Goal: Information Seeking & Learning: Learn about a topic

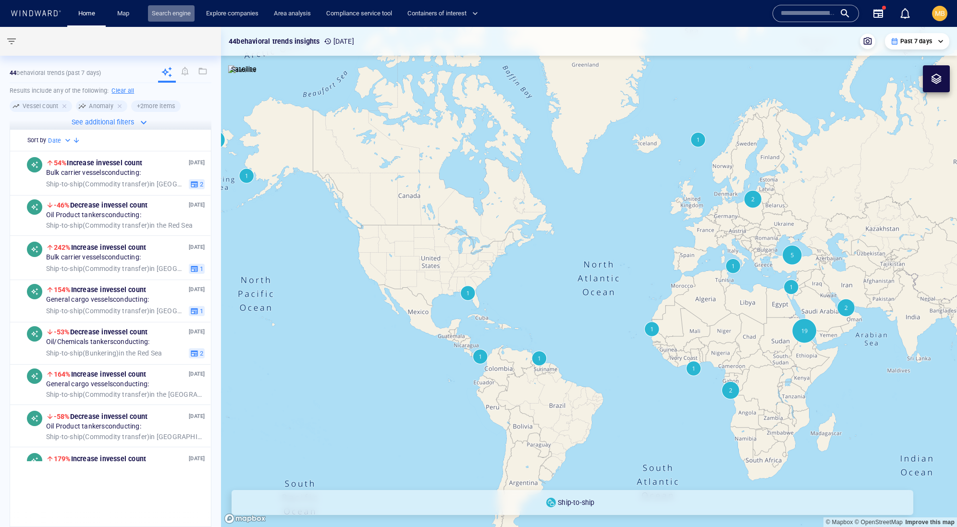
click at [182, 14] on link "Search engine" at bounding box center [171, 13] width 47 height 17
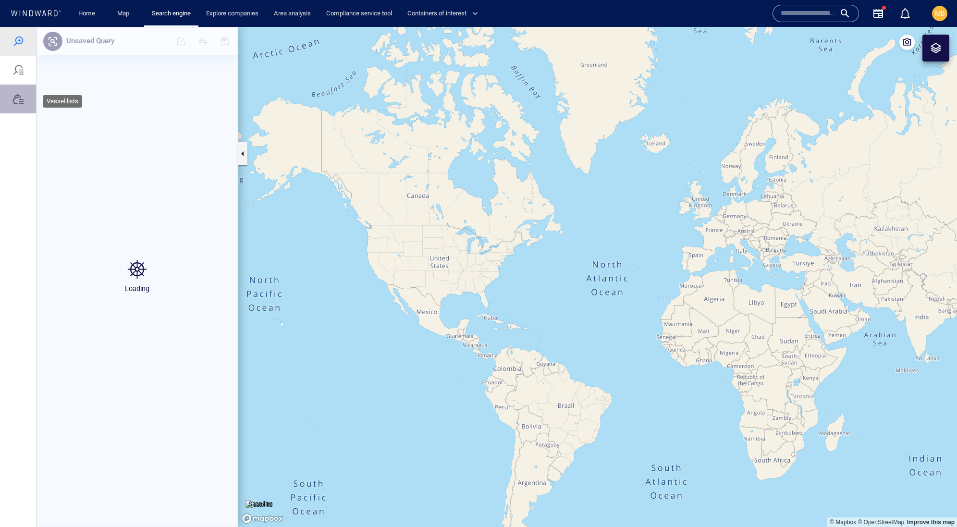
click at [16, 105] on div at bounding box center [18, 99] width 12 height 12
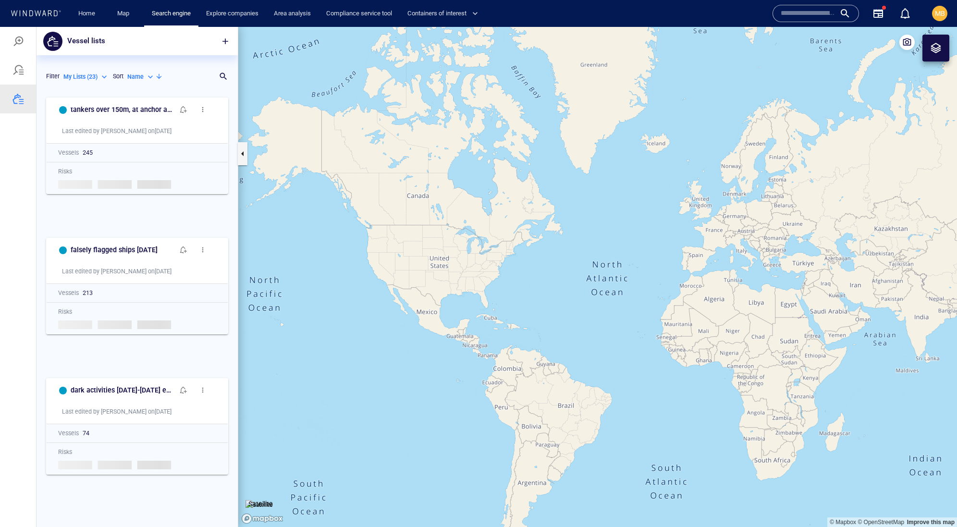
click at [194, 88] on div "Filter My Lists ( 23 ) ******* Sort Name ****" at bounding box center [130, 76] width 173 height 23
click at [150, 88] on div "Filter My Lists ( 23 ) ******* Sort Name ****" at bounding box center [130, 76] width 173 height 23
click at [225, 83] on div "Search for a list name" at bounding box center [212, 76] width 34 height 17
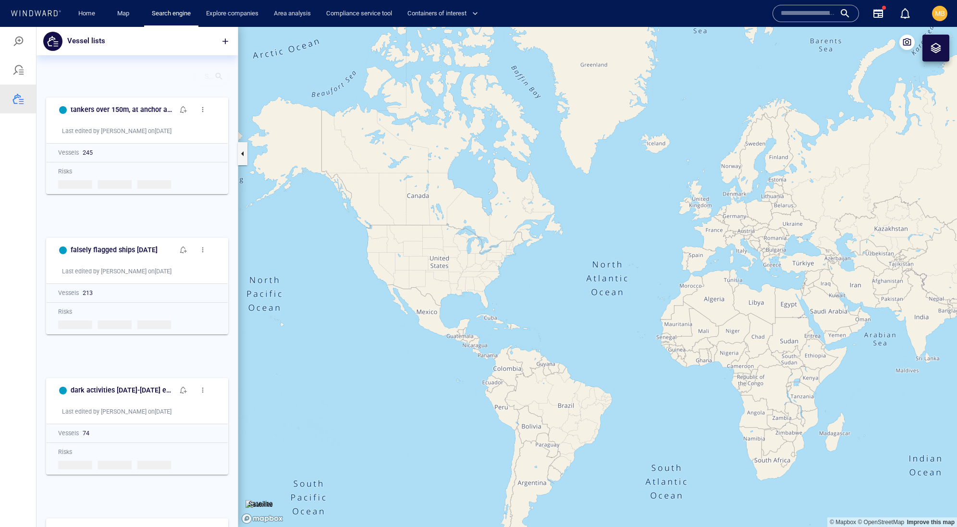
click at [218, 84] on div at bounding box center [219, 77] width 10 height 14
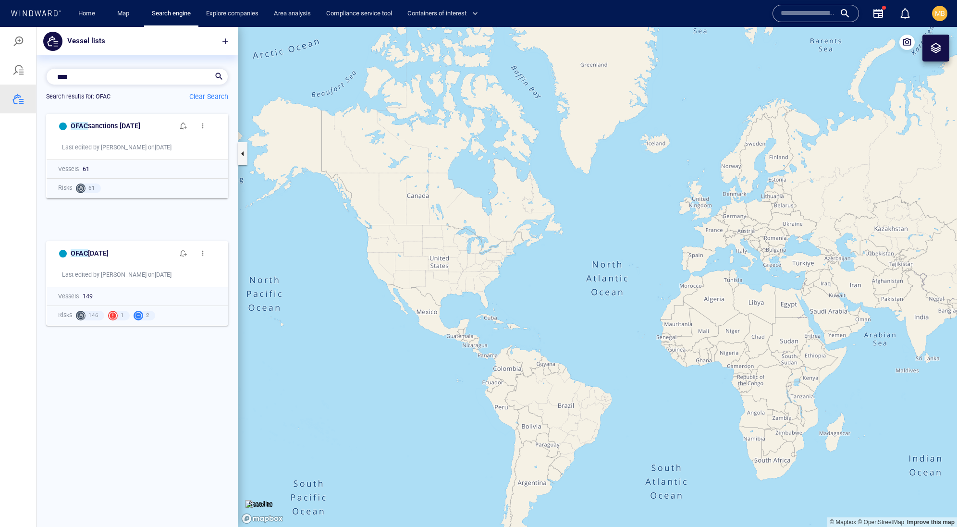
scroll to position [412, 201]
type input "****"
click at [223, 42] on span "button" at bounding box center [226, 42] width 10 height 10
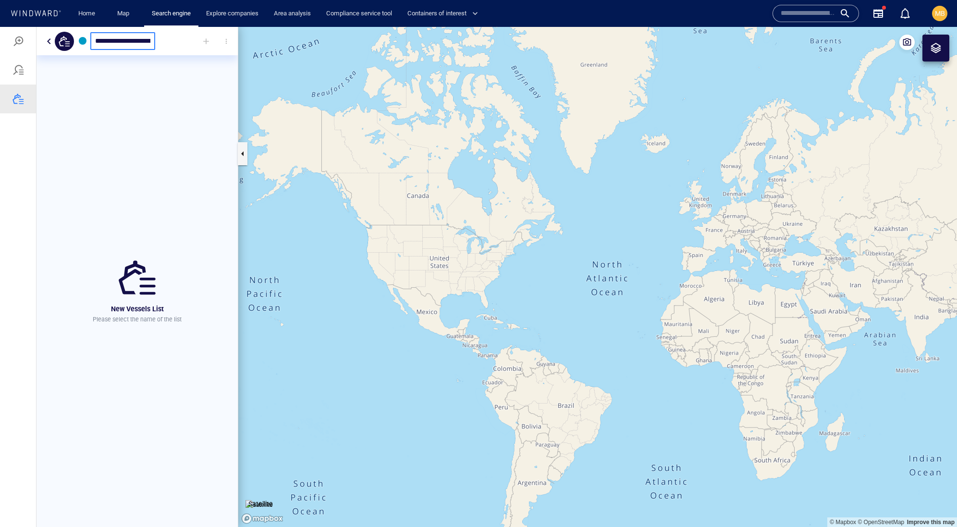
type input "**********"
click at [124, 258] on div at bounding box center [137, 275] width 42 height 45
click at [137, 55] on div "OFAC sanctions August 21 2025" at bounding box center [137, 41] width 201 height 28
click at [135, 328] on p "Use the + icon button above on the right to easily add vessels" at bounding box center [137, 319] width 155 height 17
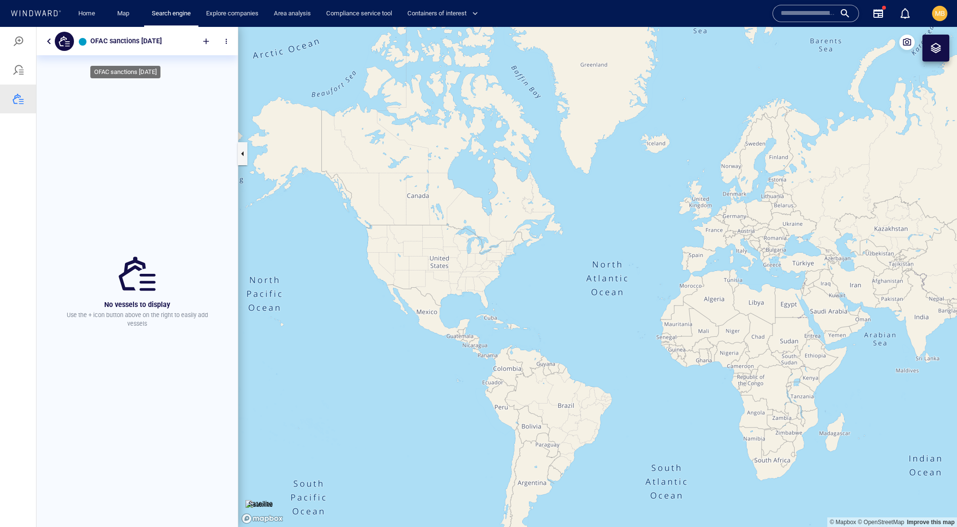
click at [105, 47] on h6 "OFAC sanctions August 21 2025" at bounding box center [126, 41] width 72 height 12
click at [79, 46] on div "button" at bounding box center [83, 42] width 8 height 8
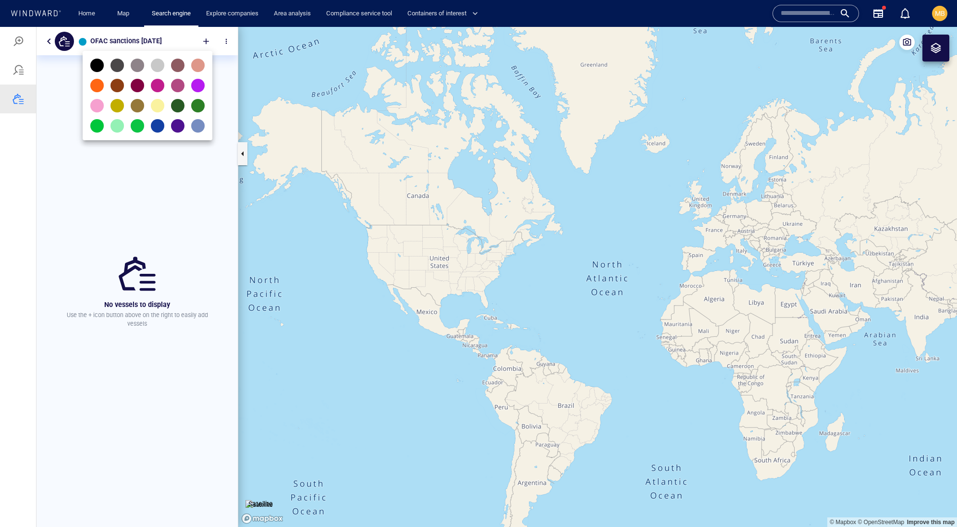
click at [105, 31] on div at bounding box center [478, 277] width 957 height 500
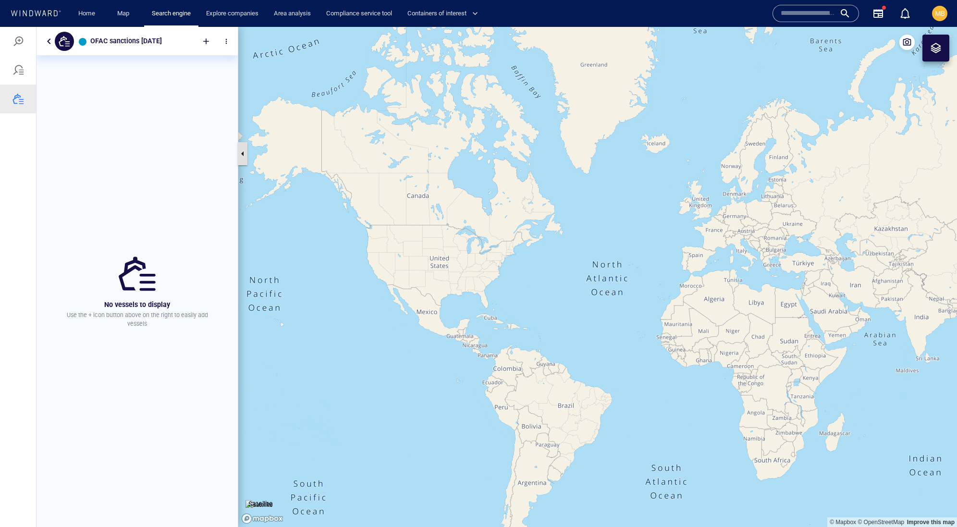
click at [243, 157] on button "button" at bounding box center [243, 153] width 10 height 23
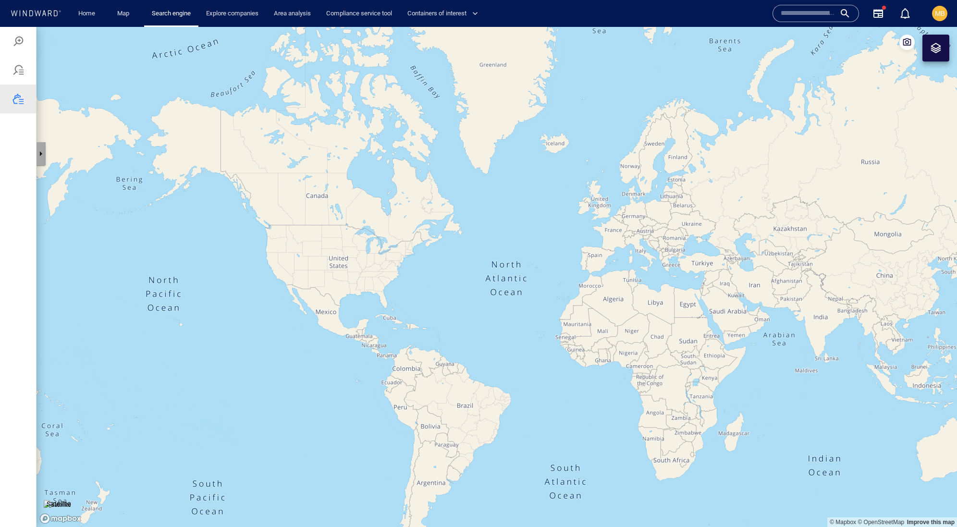
click at [44, 157] on button "button" at bounding box center [41, 153] width 10 height 23
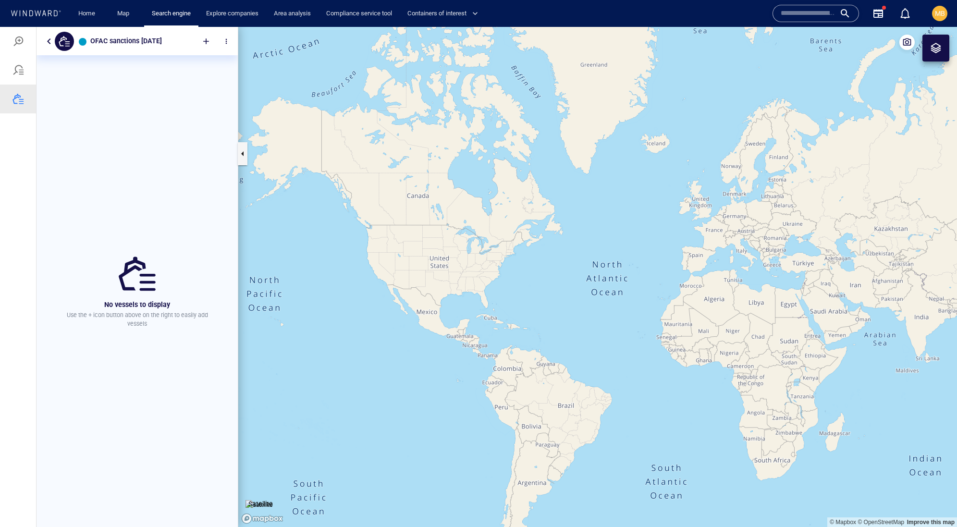
scroll to position [0, 25]
click at [217, 37] on div at bounding box center [206, 41] width 21 height 21
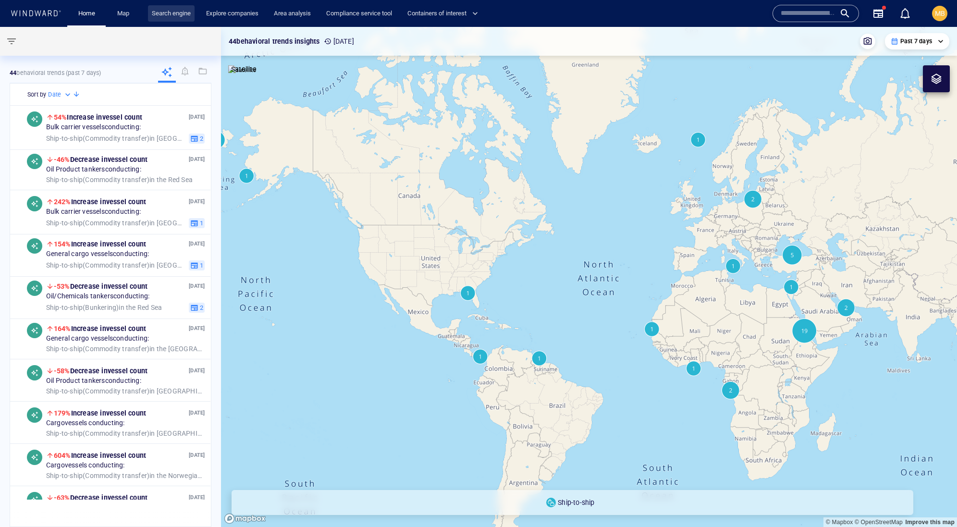
click at [185, 12] on link "Search engine" at bounding box center [171, 13] width 47 height 17
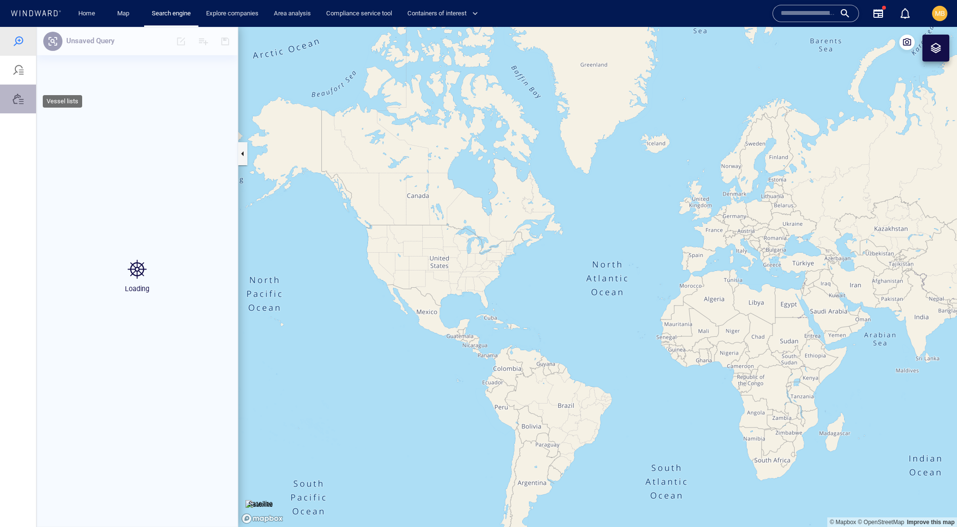
click at [20, 105] on div at bounding box center [18, 99] width 12 height 12
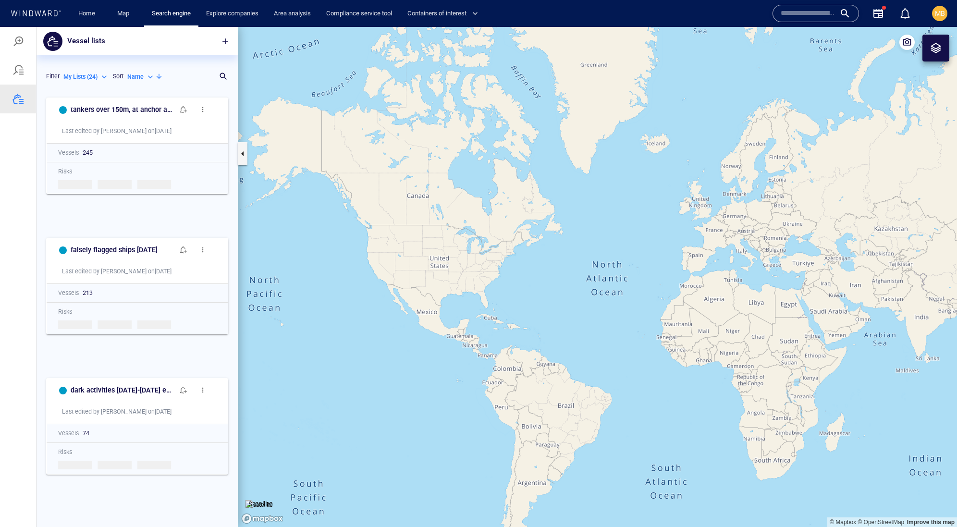
scroll to position [0, 0]
click at [127, 81] on p "Name" at bounding box center [135, 77] width 16 height 9
click at [101, 148] on p "Last Update" at bounding box center [93, 143] width 32 height 9
type input "*********"
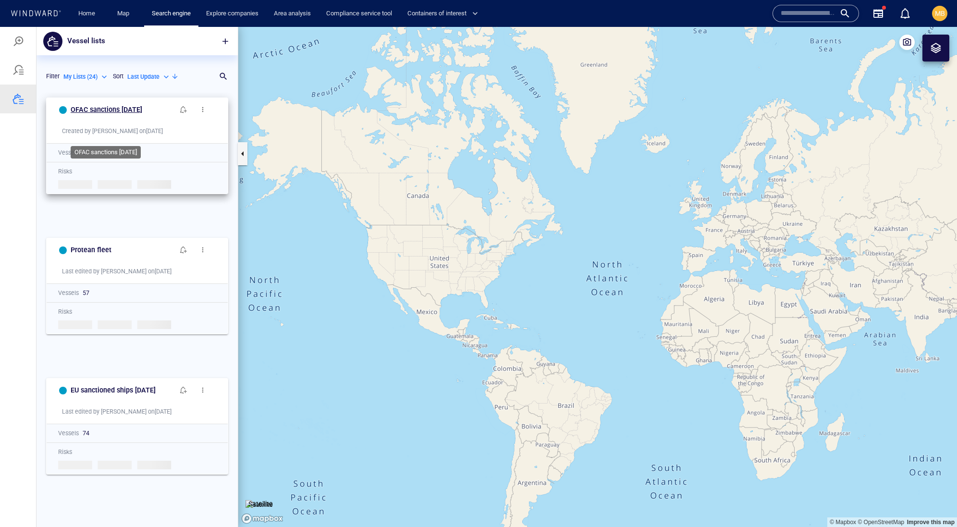
click at [133, 116] on h6 "OFAC sanctions [DATE]" at bounding box center [107, 110] width 72 height 12
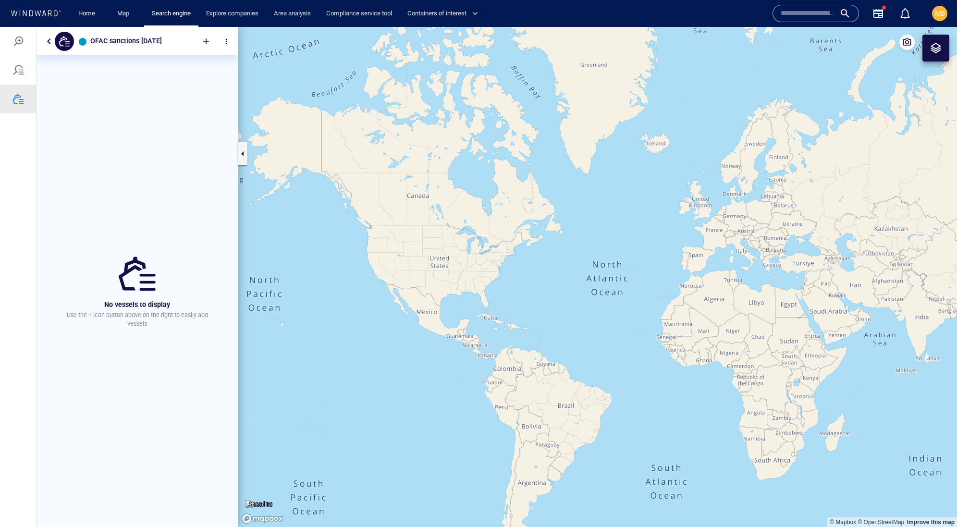
scroll to position [0, 25]
click at [217, 35] on div at bounding box center [206, 41] width 21 height 21
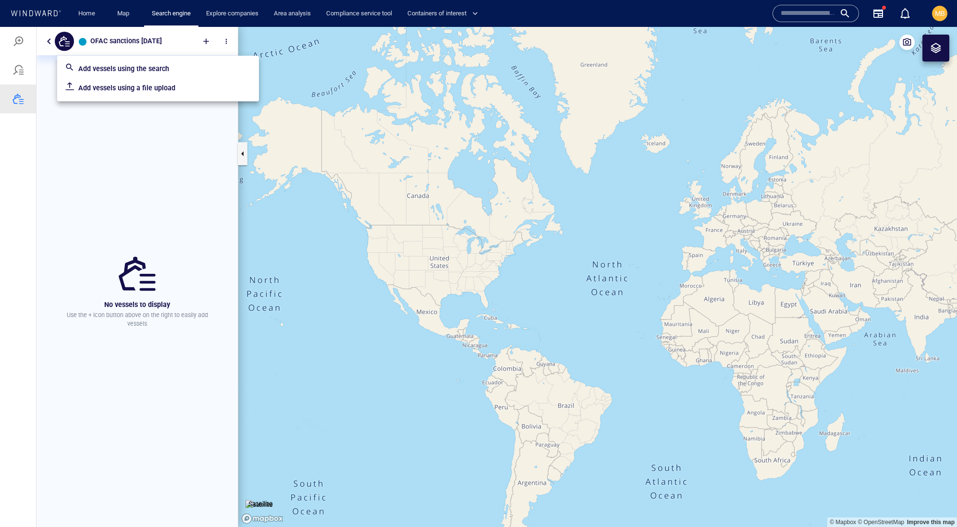
click at [184, 69] on p "Add vessels using the search" at bounding box center [164, 69] width 173 height 12
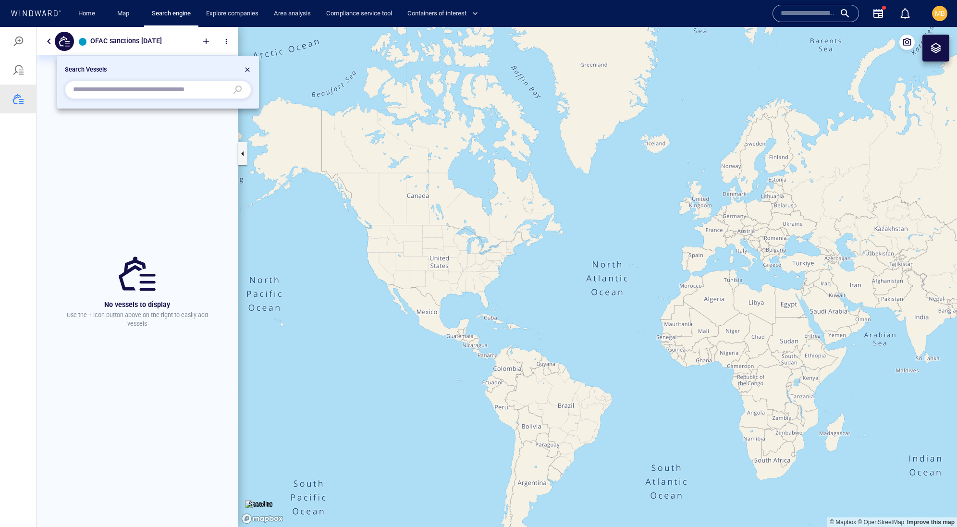
click at [166, 93] on input "text" at bounding box center [150, 90] width 155 height 14
paste input "*******"
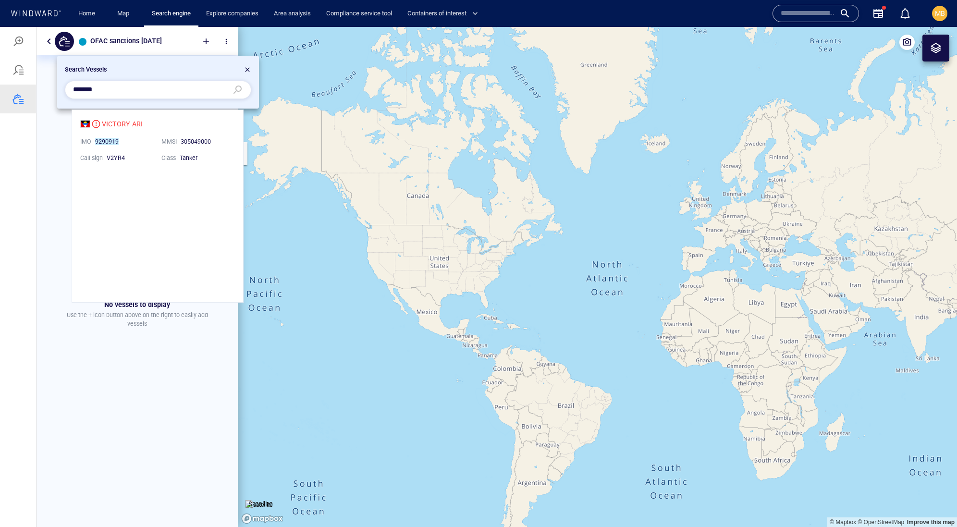
scroll to position [192, 171]
click at [163, 128] on li "VICTORY ARI IMO 9290919 MMSI 305049000 Call sign V2YR4 Class Tanker" at bounding box center [157, 140] width 171 height 61
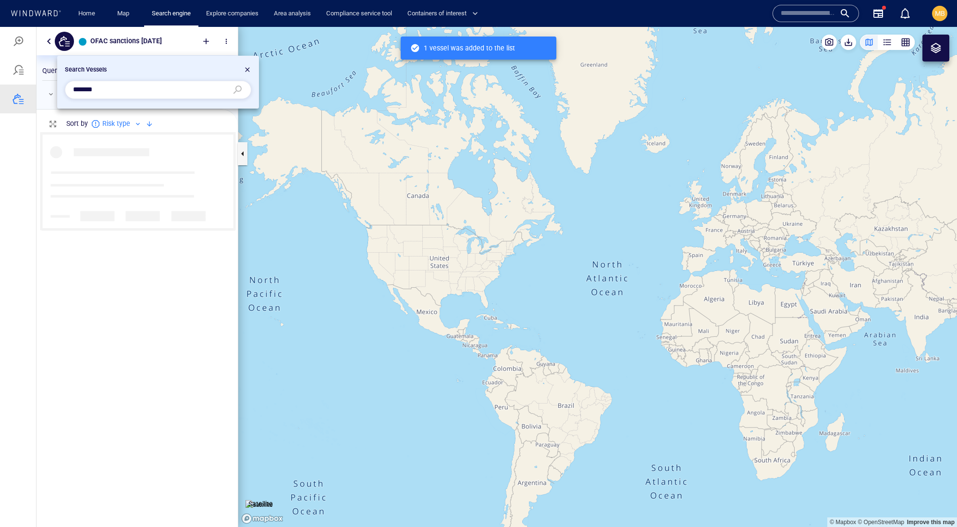
scroll to position [0, 0]
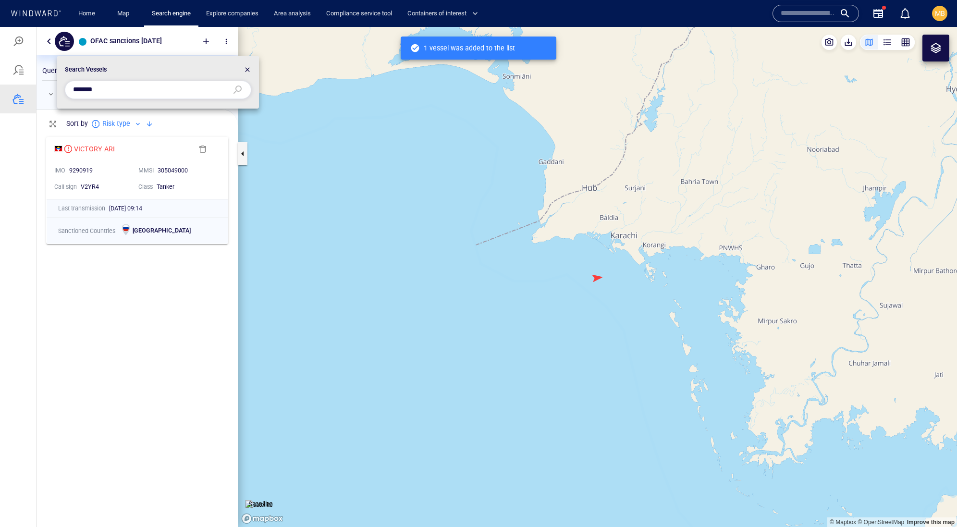
drag, startPoint x: 125, startPoint y: 93, endPoint x: 52, endPoint y: 87, distance: 73.7
click at [53, 87] on div "Search Vessels *******" at bounding box center [478, 277] width 957 height 500
paste input "text"
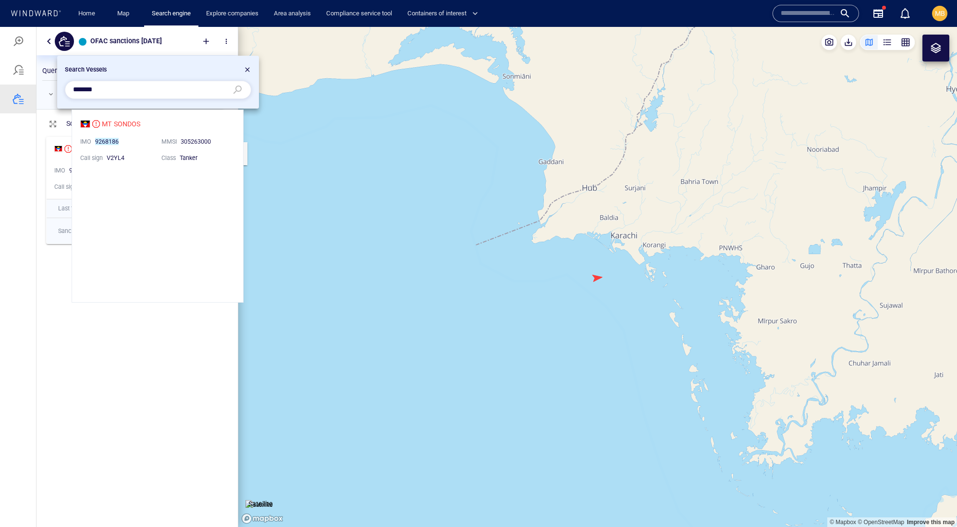
scroll to position [192, 171]
click at [129, 123] on li "MT SONDOS IMO 9268186 MMSI 305263000 Call sign V2YL4 Class Tanker" at bounding box center [157, 140] width 171 height 61
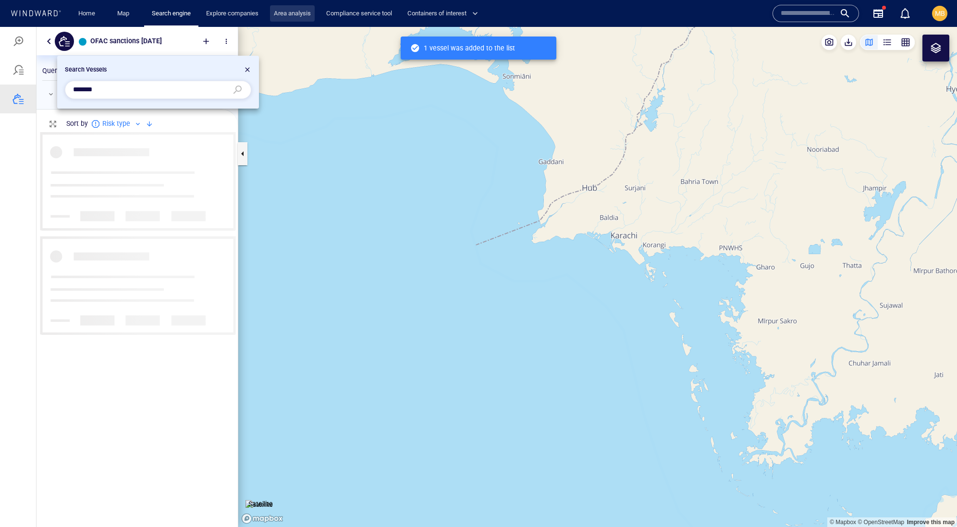
scroll to position [366, 201]
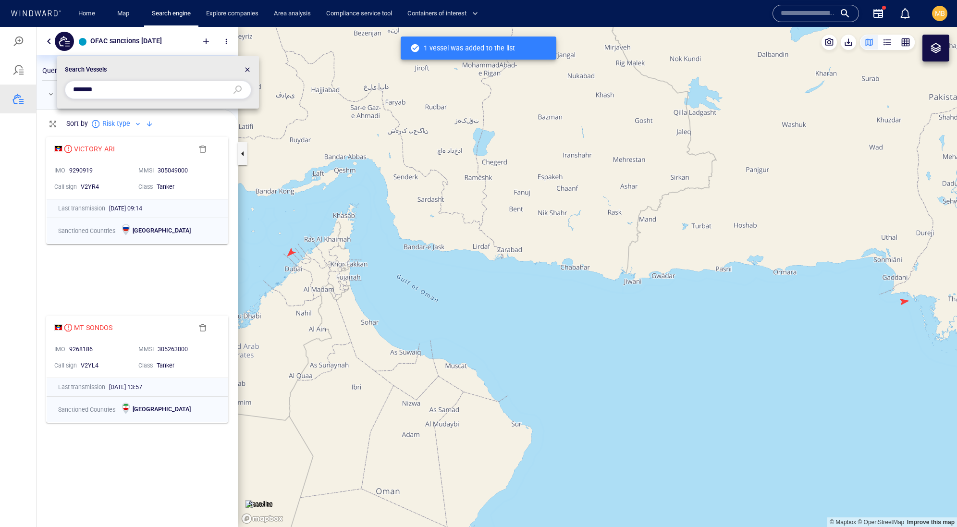
drag, startPoint x: 117, startPoint y: 93, endPoint x: 33, endPoint y: 85, distance: 84.9
click at [34, 86] on div "Search Vessels *******" at bounding box center [478, 277] width 957 height 500
paste input "text"
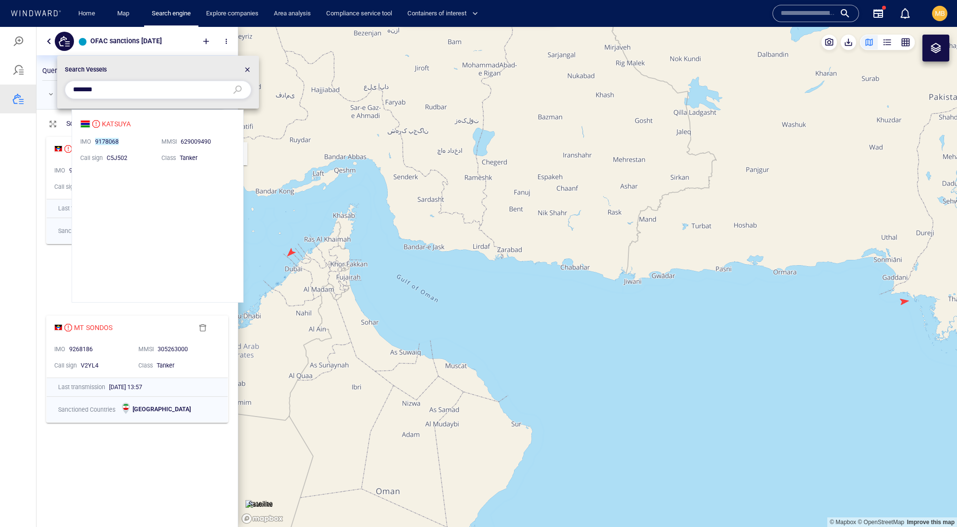
scroll to position [192, 171]
click at [129, 127] on li "KATSUYA IMO 9178068 MMSI 629009490 Call sign C5J502 Class Tanker" at bounding box center [157, 140] width 171 height 61
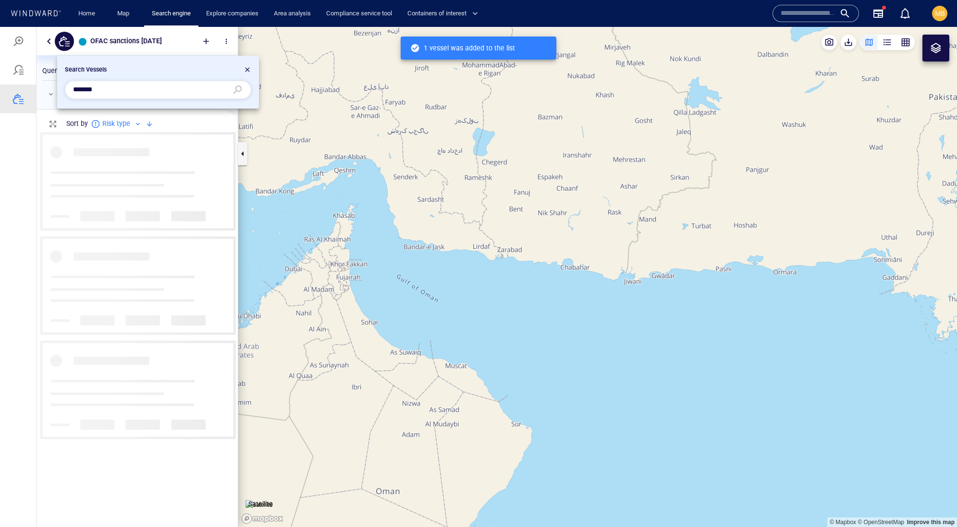
scroll to position [366, 201]
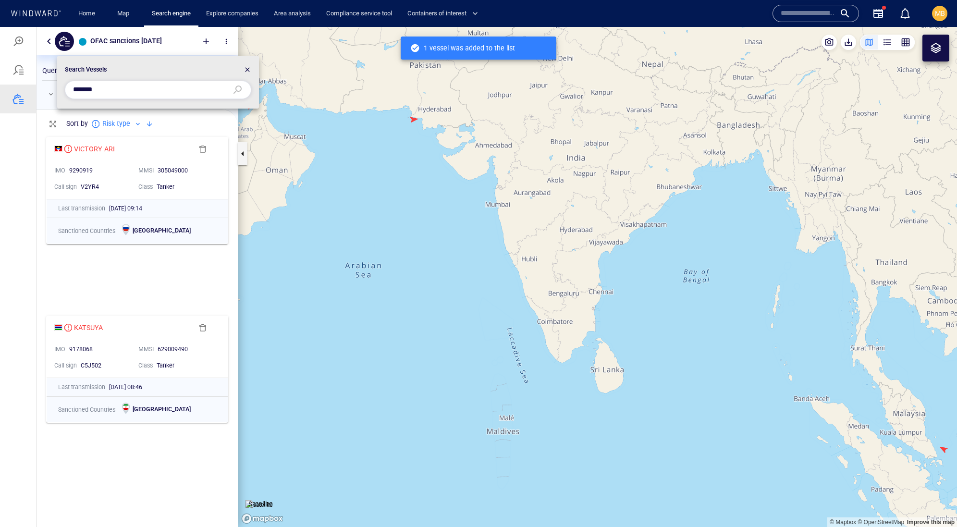
drag, startPoint x: 123, startPoint y: 96, endPoint x: 52, endPoint y: 92, distance: 71.2
click at [55, 92] on div "Search Vessels *******" at bounding box center [478, 277] width 957 height 500
paste input "text"
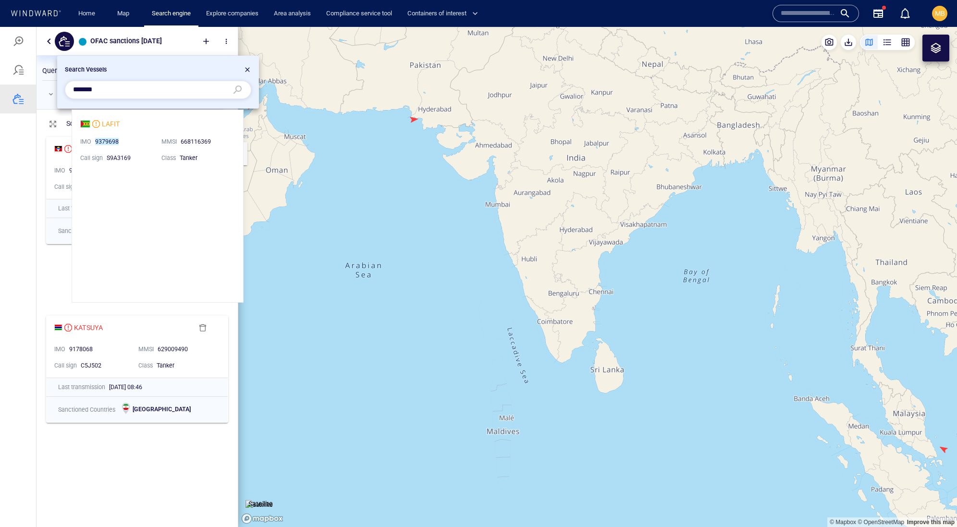
scroll to position [192, 171]
click at [129, 128] on li "LAFIT IMO 9379698 MMSI 668116369 Call sign S9A3169 Class Tanker" at bounding box center [157, 140] width 171 height 61
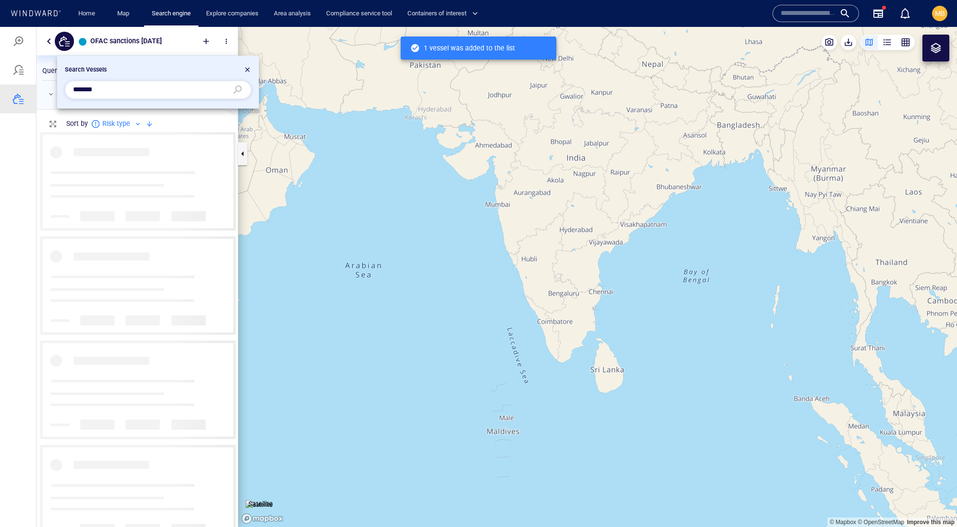
scroll to position [0, 0]
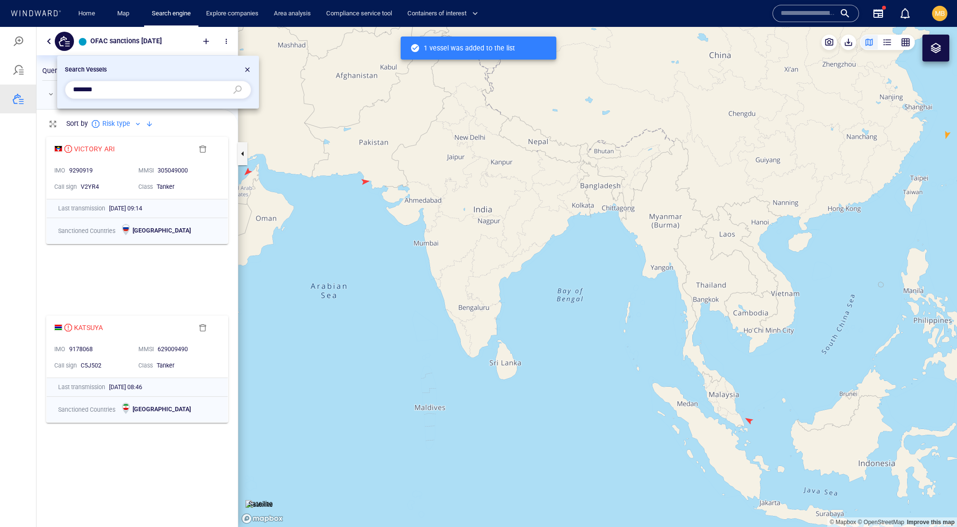
drag, startPoint x: 132, startPoint y: 93, endPoint x: 60, endPoint y: 92, distance: 71.6
click at [61, 92] on li "Search Vessels *******" at bounding box center [158, 82] width 202 height 53
paste input "text"
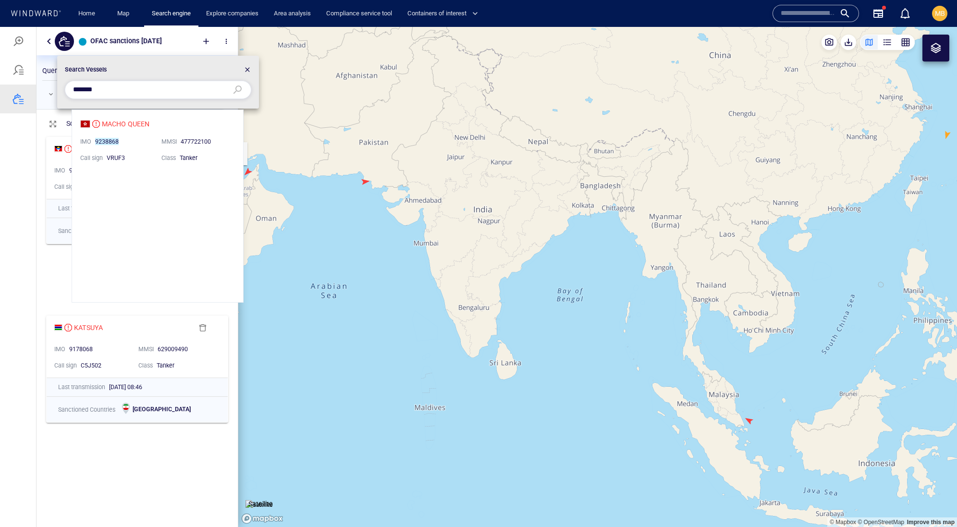
scroll to position [192, 171]
click at [151, 123] on li "MACHO QUEEN IMO 9238868 MMSI 477722100 Call sign VRUF3 Class Tanker" at bounding box center [157, 140] width 171 height 61
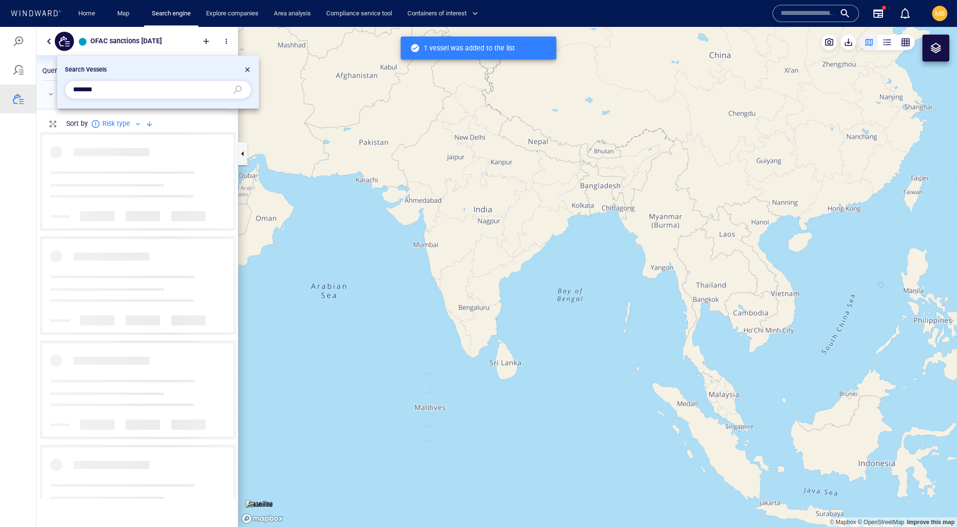
scroll to position [366, 201]
drag, startPoint x: 127, startPoint y: 88, endPoint x: 35, endPoint y: 86, distance: 91.8
click at [39, 86] on div "Search Vessels *******" at bounding box center [478, 277] width 957 height 500
paste input "text"
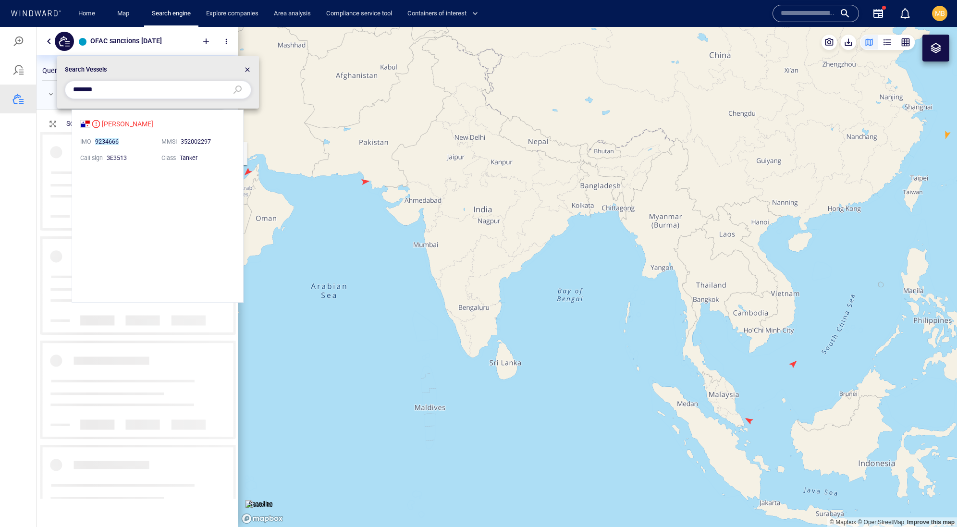
scroll to position [192, 171]
click at [129, 125] on li "ADELINE G IMO 9234666 MMSI 352002297 Call sign 3E3513 Class Tanker" at bounding box center [157, 140] width 171 height 61
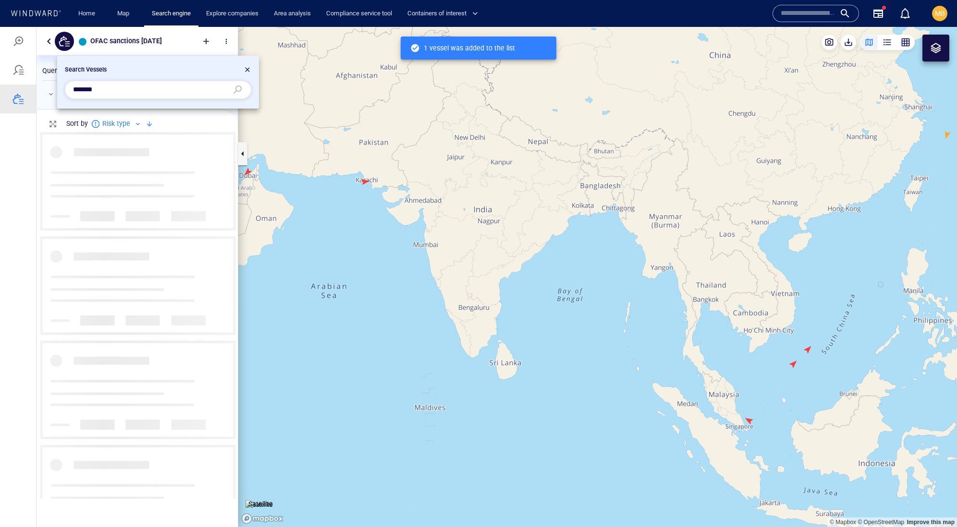
scroll to position [366, 201]
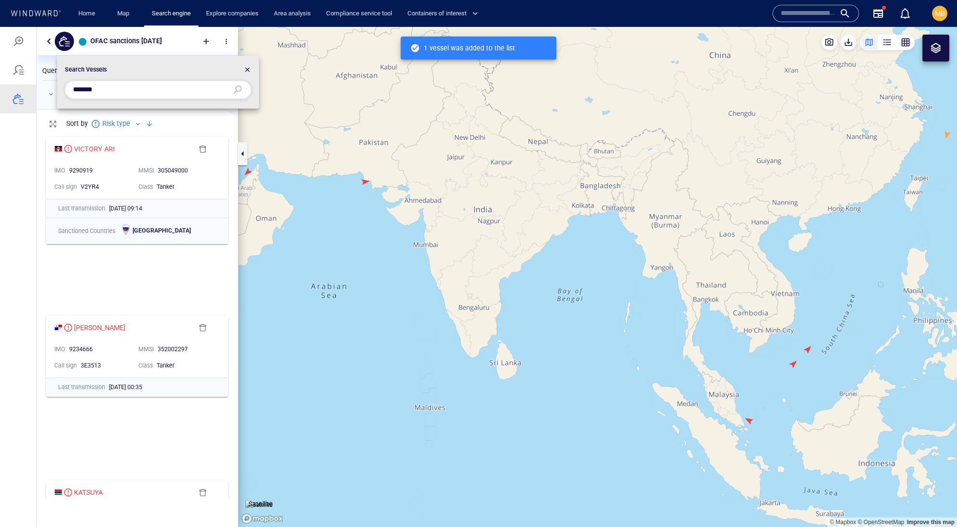
drag, startPoint x: 120, startPoint y: 93, endPoint x: 45, endPoint y: 92, distance: 75.0
click at [50, 93] on div "Search Vessels *******" at bounding box center [478, 277] width 957 height 500
paste input "text"
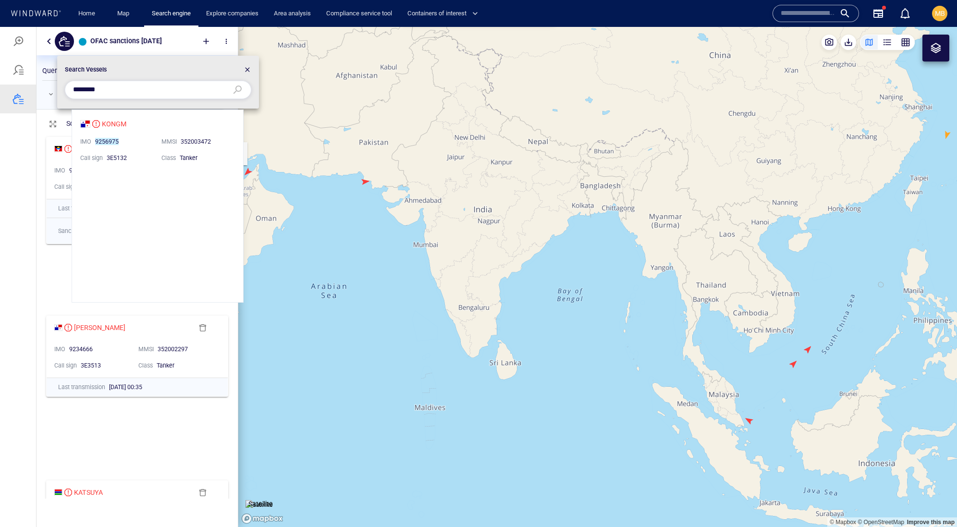
scroll to position [192, 171]
click at [118, 127] on li "KONGM IMO 9256975 MMSI 352003472 Call sign 3E5132 Class Tanker" at bounding box center [157, 140] width 171 height 61
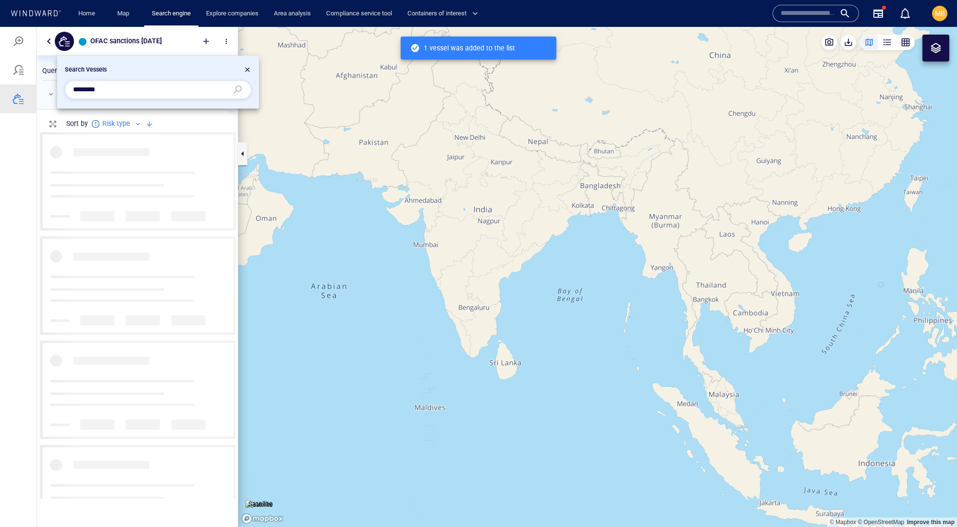
scroll to position [366, 201]
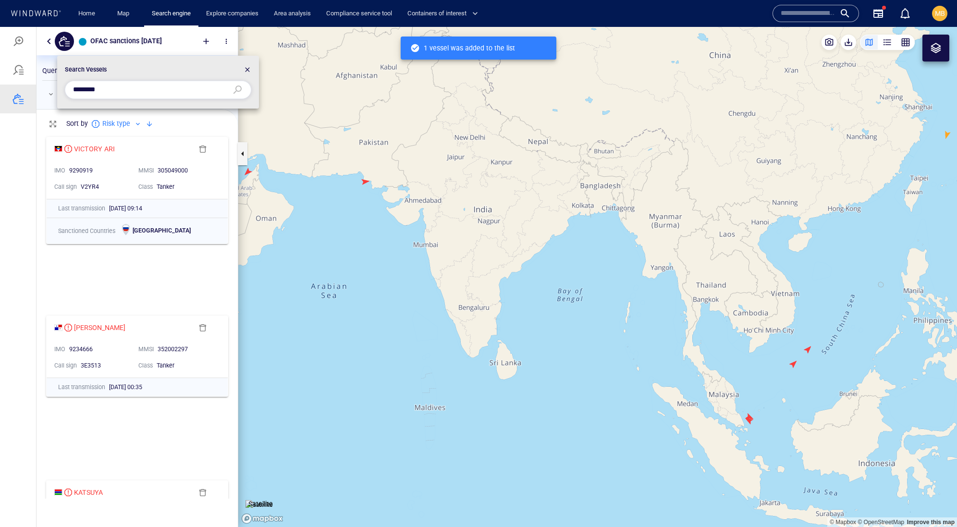
drag, startPoint x: 127, startPoint y: 91, endPoint x: 41, endPoint y: 86, distance: 85.7
click at [43, 86] on div "Search Vessels *******" at bounding box center [478, 277] width 957 height 500
paste input "text"
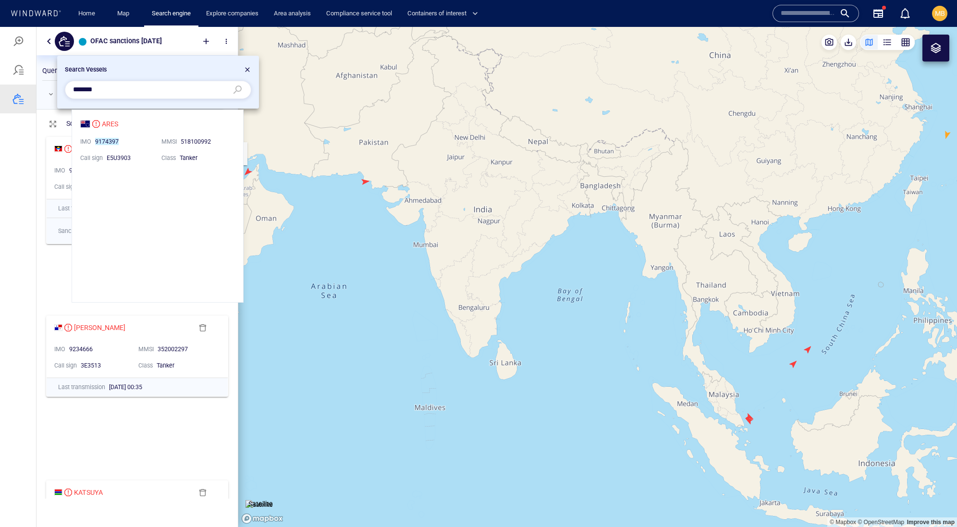
scroll to position [192, 171]
type input "*******"
click at [127, 127] on li "ARES IMO 9174397 MMSI 518100992 Call sign E5U3903 Class Tanker" at bounding box center [157, 140] width 171 height 61
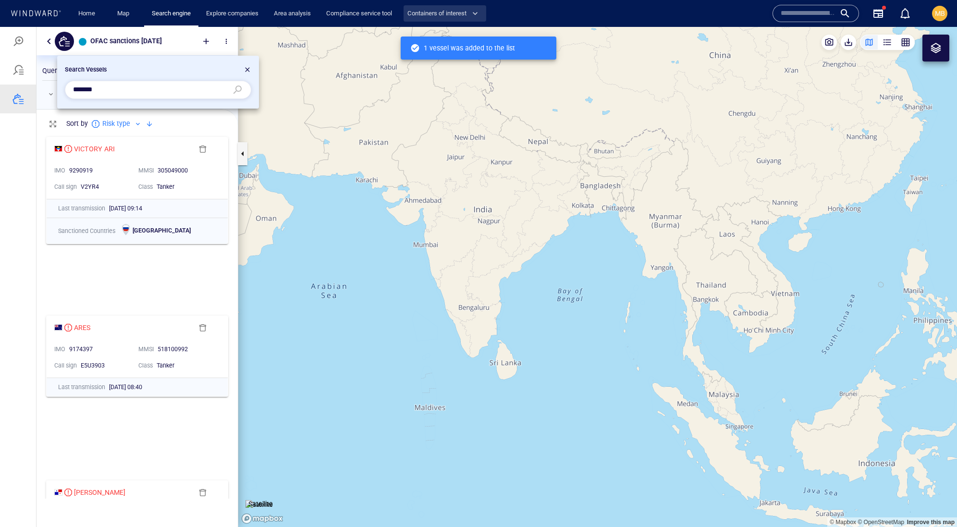
scroll to position [366, 201]
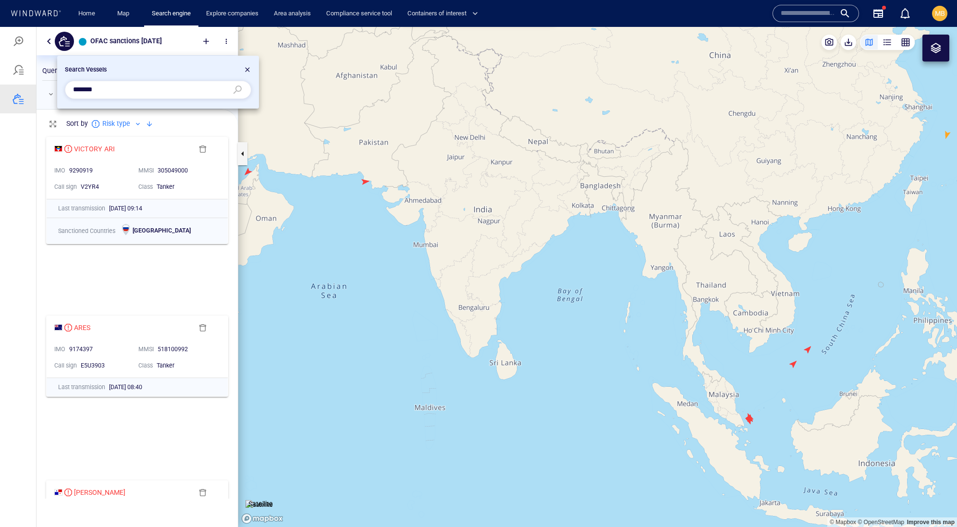
click at [245, 65] on div at bounding box center [248, 71] width 8 height 12
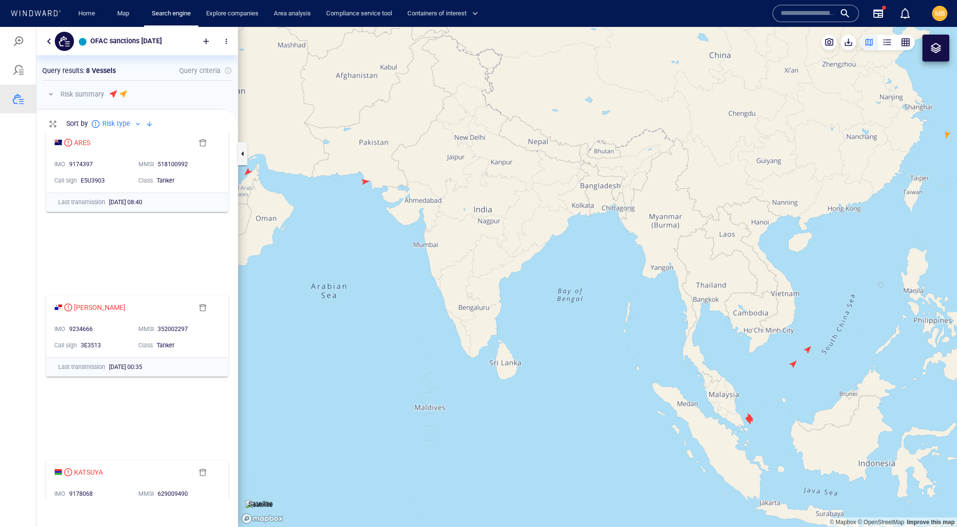
scroll to position [195, 0]
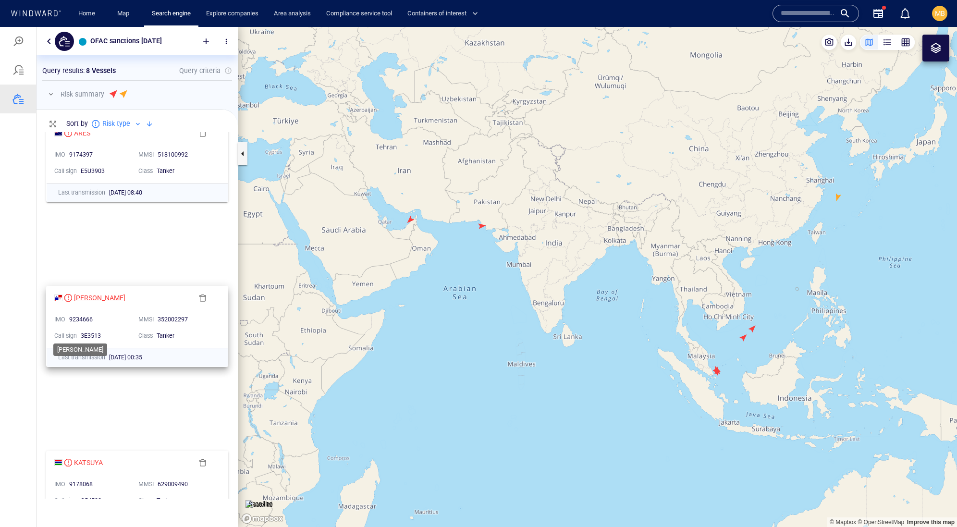
click at [87, 303] on div "ADELINE G" at bounding box center [99, 298] width 51 height 12
click at [410, 220] on canvas "Map" at bounding box center [597, 277] width 719 height 500
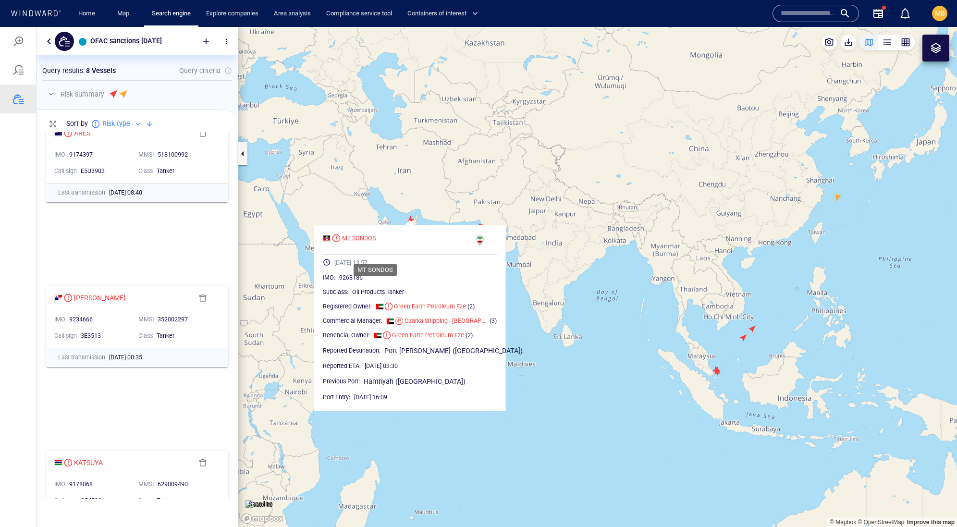
click at [376, 243] on div "MT SONDOS" at bounding box center [359, 238] width 34 height 9
click at [521, 284] on canvas "Map" at bounding box center [597, 277] width 719 height 500
click at [437, 218] on canvas "Map" at bounding box center [597, 277] width 719 height 500
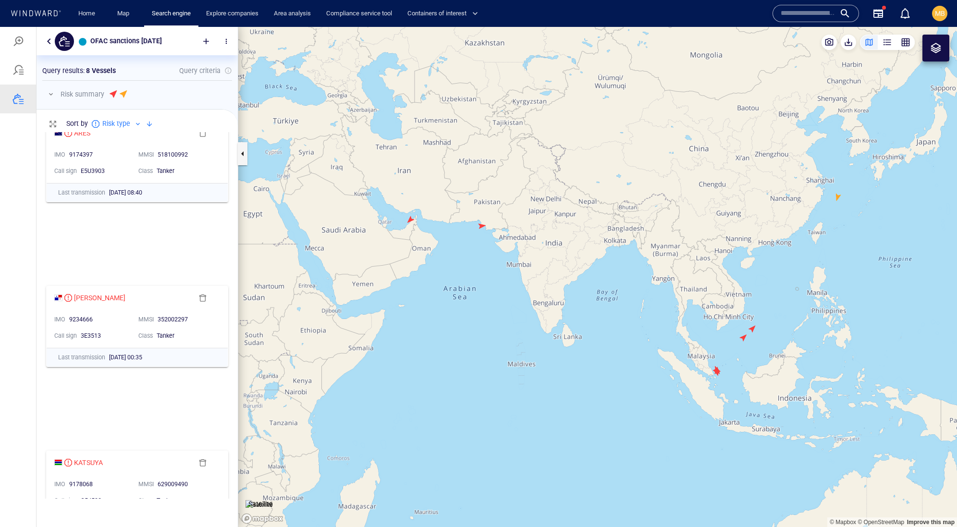
click at [481, 225] on canvas "Map" at bounding box center [597, 277] width 719 height 500
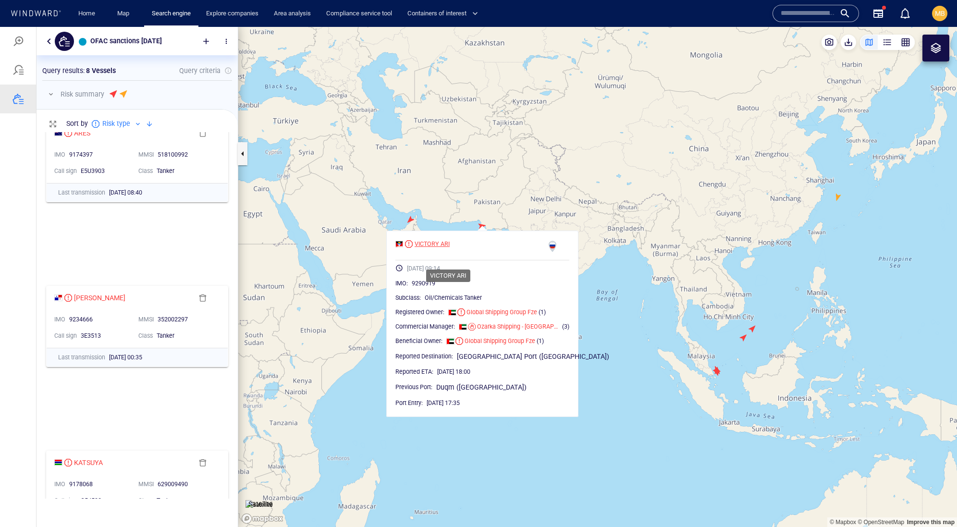
click at [450, 248] on div "VICTORY ARI" at bounding box center [432, 244] width 35 height 9
click at [455, 185] on canvas "Map" at bounding box center [597, 277] width 719 height 500
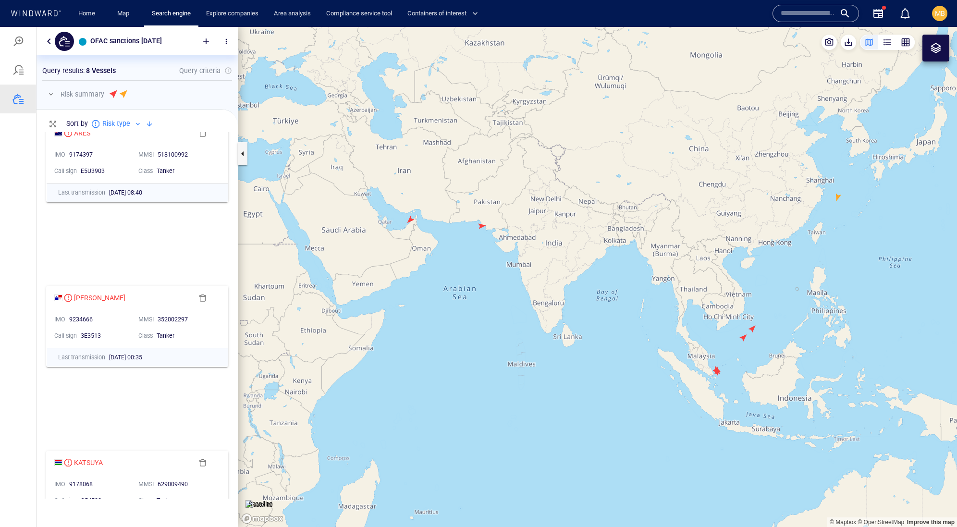
drag, startPoint x: 606, startPoint y: 324, endPoint x: 450, endPoint y: 247, distance: 174.5
click at [450, 248] on canvas "Map" at bounding box center [597, 277] width 719 height 500
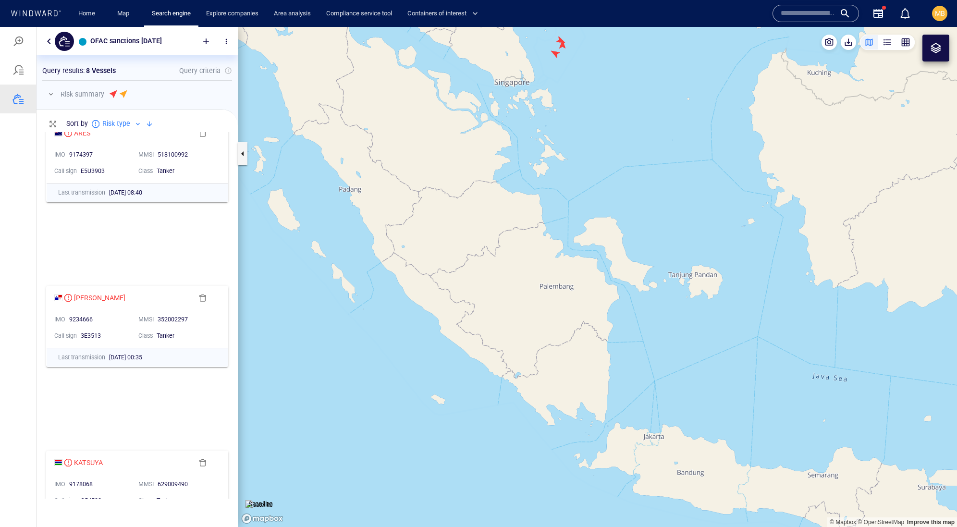
drag, startPoint x: 545, startPoint y: 165, endPoint x: 526, endPoint y: 295, distance: 130.7
click at [528, 287] on canvas "Map" at bounding box center [597, 277] width 719 height 500
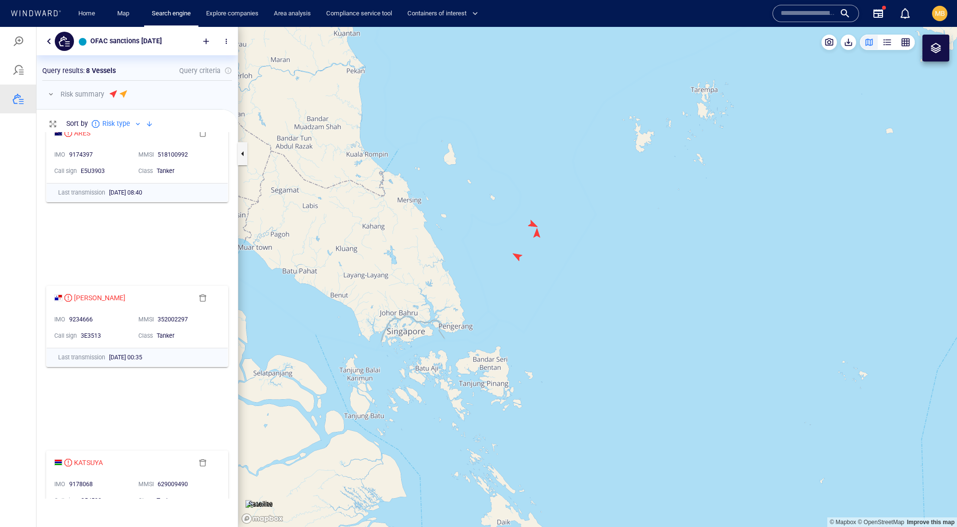
click at [517, 256] on canvas "Map" at bounding box center [597, 277] width 719 height 500
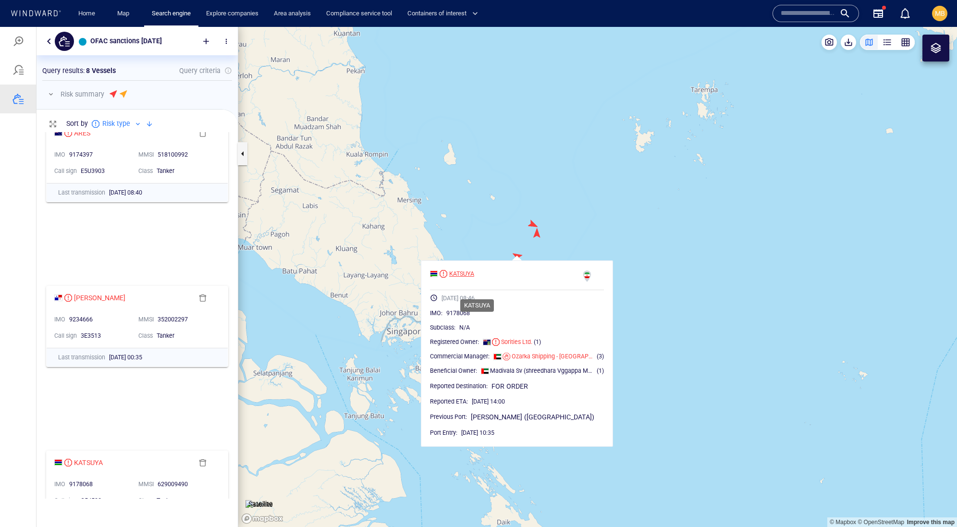
click at [474, 278] on div "KATSUYA" at bounding box center [461, 274] width 25 height 9
click at [539, 237] on canvas "Map" at bounding box center [597, 277] width 719 height 500
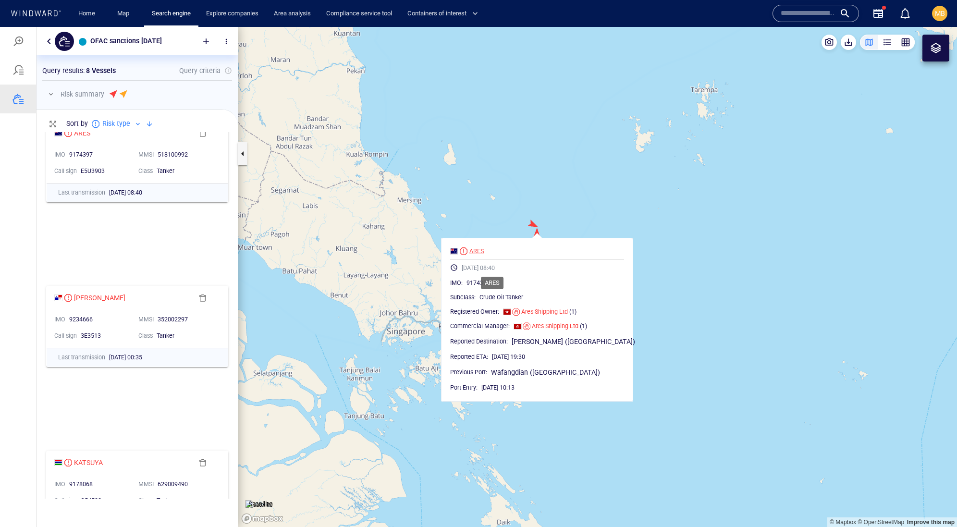
click at [484, 256] on div "ARES" at bounding box center [476, 251] width 14 height 9
click at [567, 205] on canvas "Map" at bounding box center [597, 277] width 719 height 500
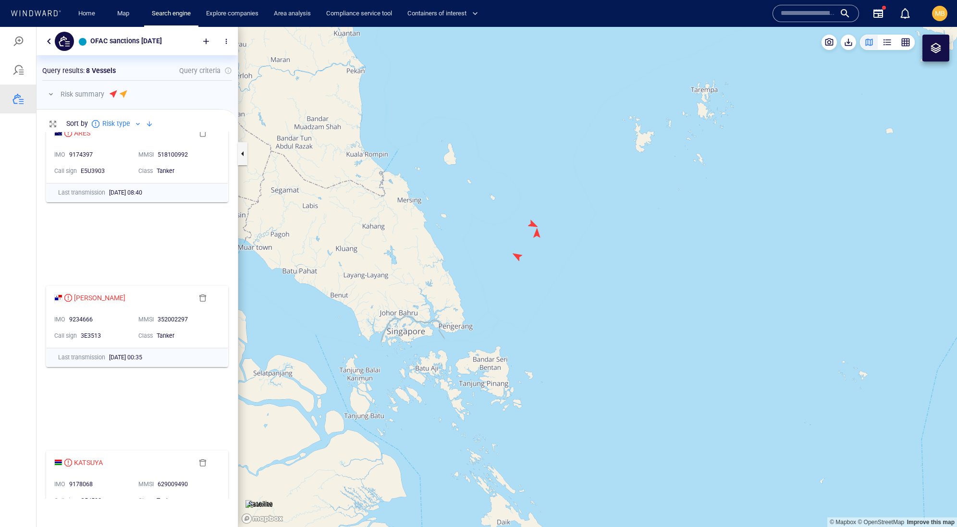
click at [530, 221] on canvas "Map" at bounding box center [597, 277] width 719 height 500
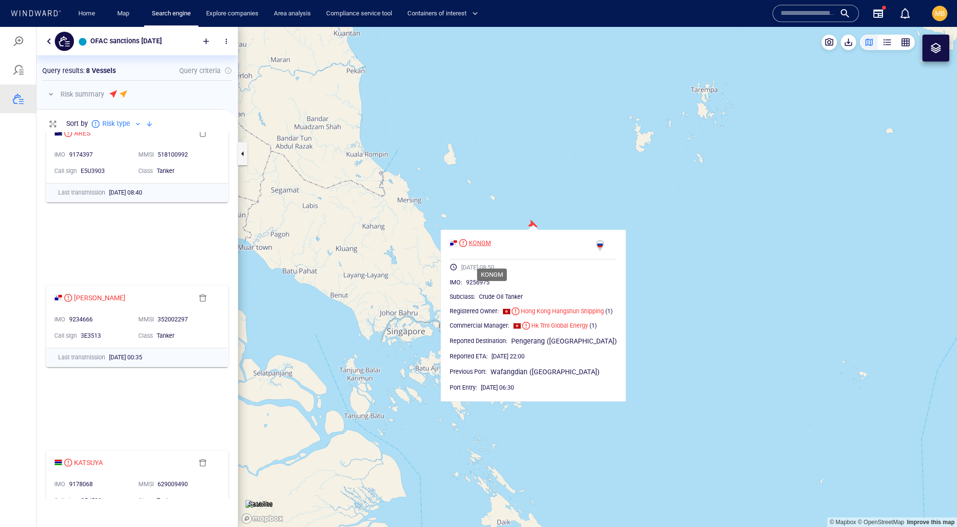
click at [491, 247] on div "KONGM" at bounding box center [480, 243] width 22 height 9
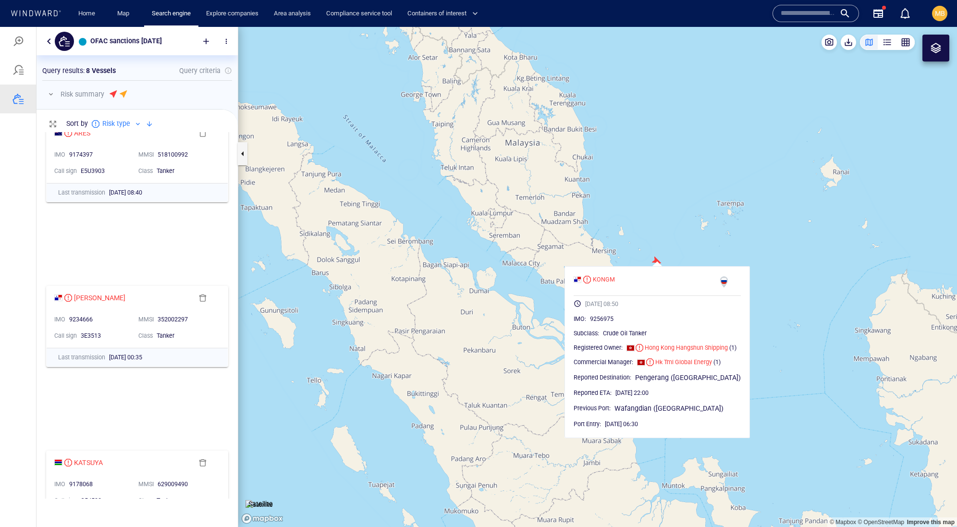
scroll to position [0, 0]
click at [691, 248] on canvas "Map" at bounding box center [597, 277] width 719 height 500
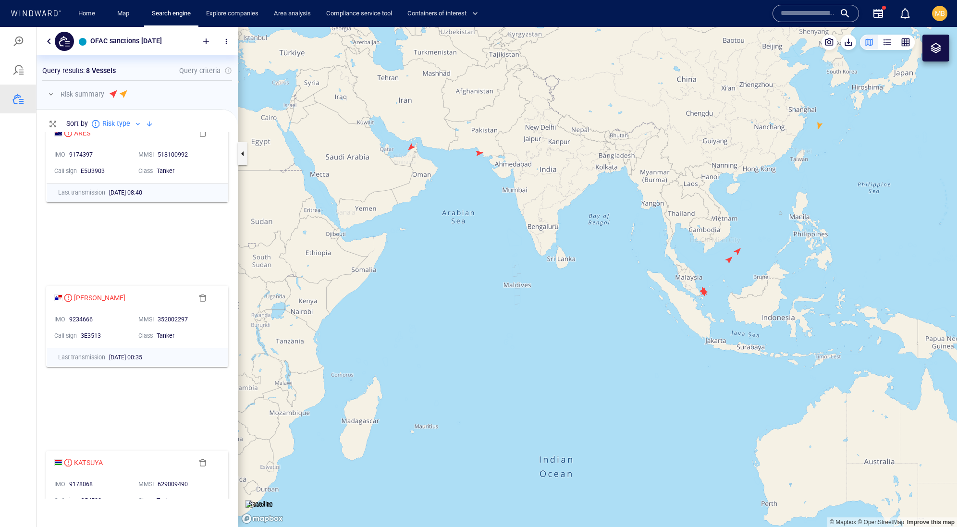
drag, startPoint x: 731, startPoint y: 265, endPoint x: 590, endPoint y: 321, distance: 151.4
click at [594, 318] on canvas "Map" at bounding box center [597, 277] width 719 height 500
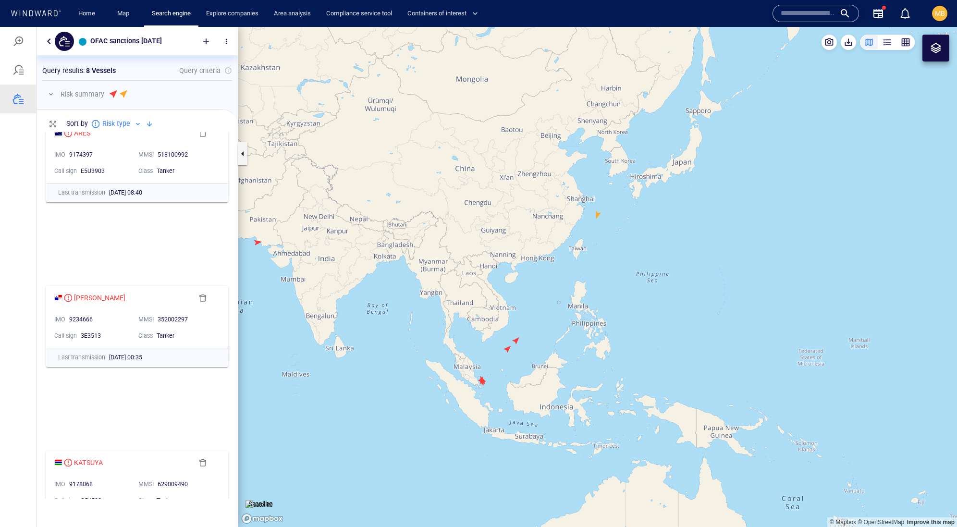
click at [506, 347] on canvas "Map" at bounding box center [597, 277] width 719 height 500
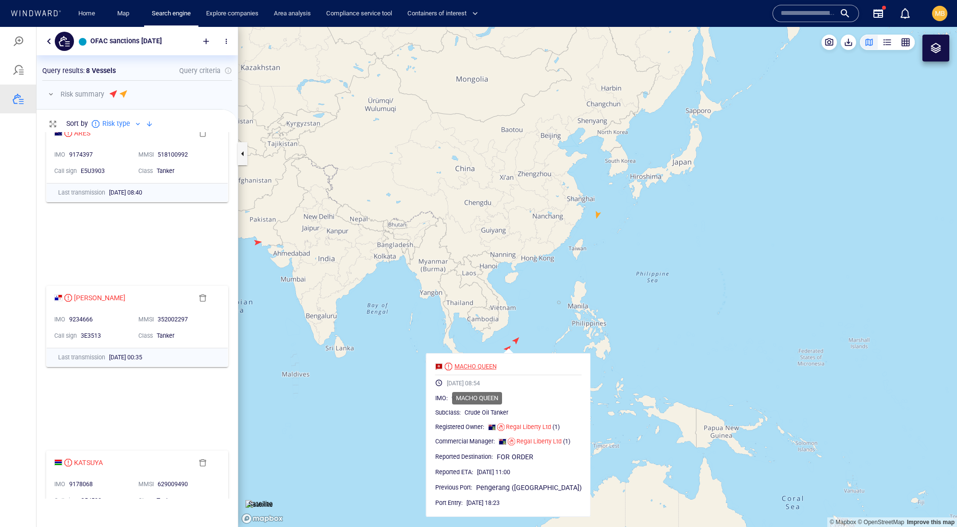
click at [497, 371] on div "MACHO QUEEN" at bounding box center [475, 366] width 42 height 9
click at [515, 339] on canvas "Map" at bounding box center [597, 277] width 719 height 500
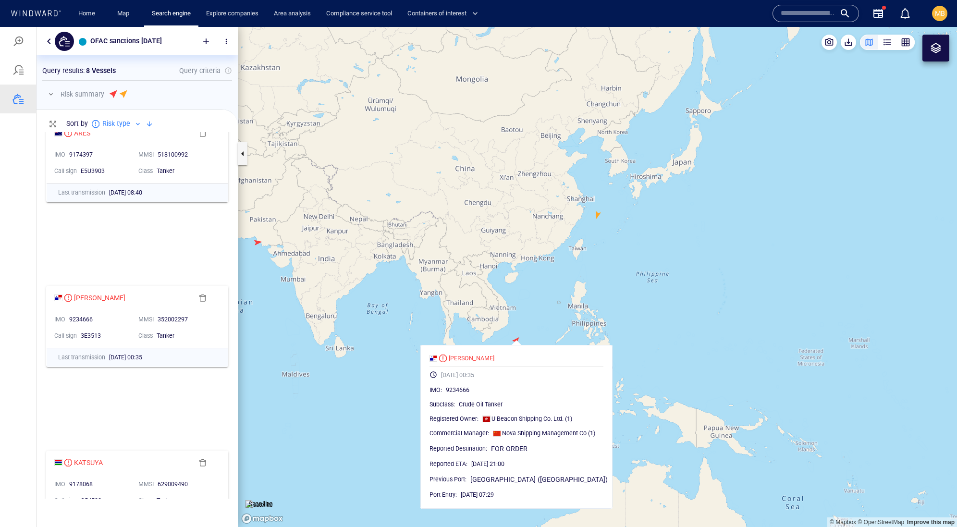
click at [598, 216] on canvas "Map" at bounding box center [597, 277] width 719 height 500
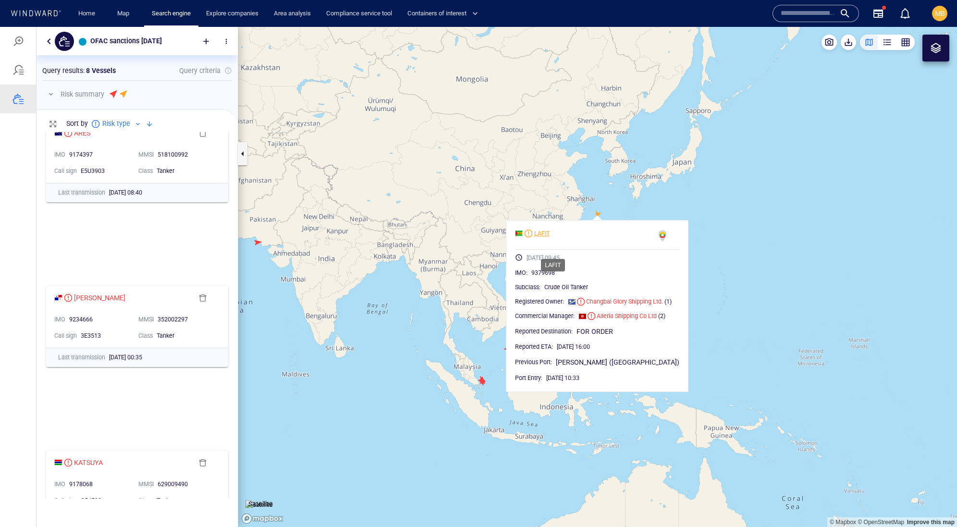
click at [550, 238] on div "LAFIT" at bounding box center [541, 233] width 15 height 9
drag, startPoint x: 587, startPoint y: 295, endPoint x: 542, endPoint y: 294, distance: 44.7
click at [542, 278] on div "9379698" at bounding box center [605, 273] width 148 height 10
copy span "9379698"
click at [550, 238] on div "LAFIT" at bounding box center [541, 233] width 15 height 9
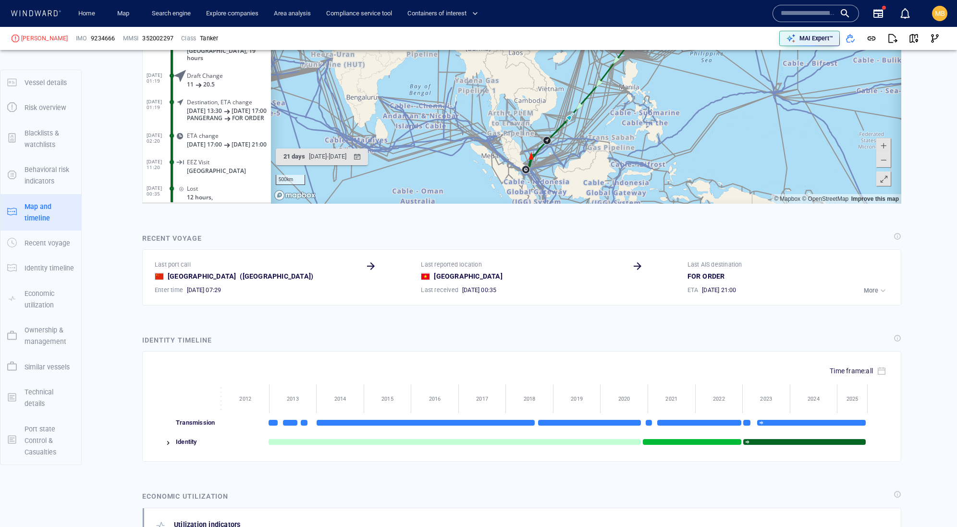
scroll to position [957, 0]
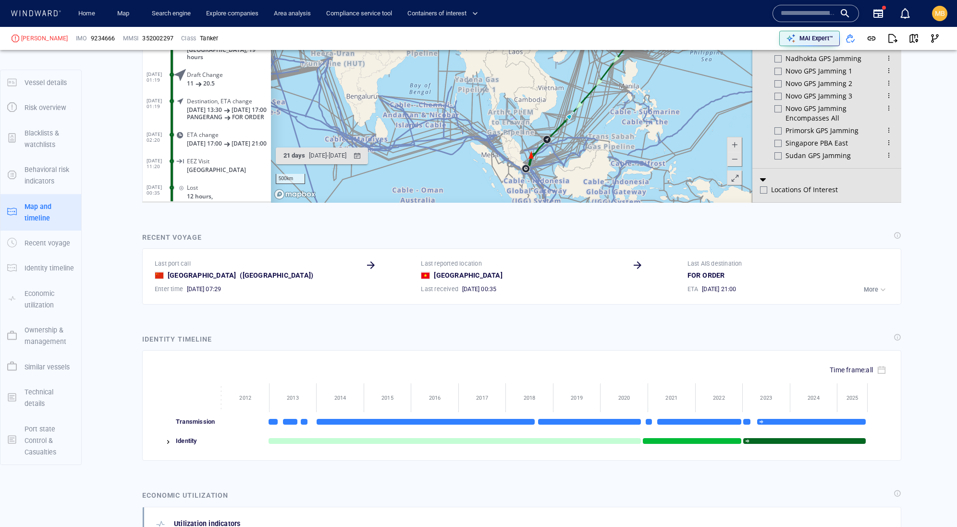
scroll to position [617, 0]
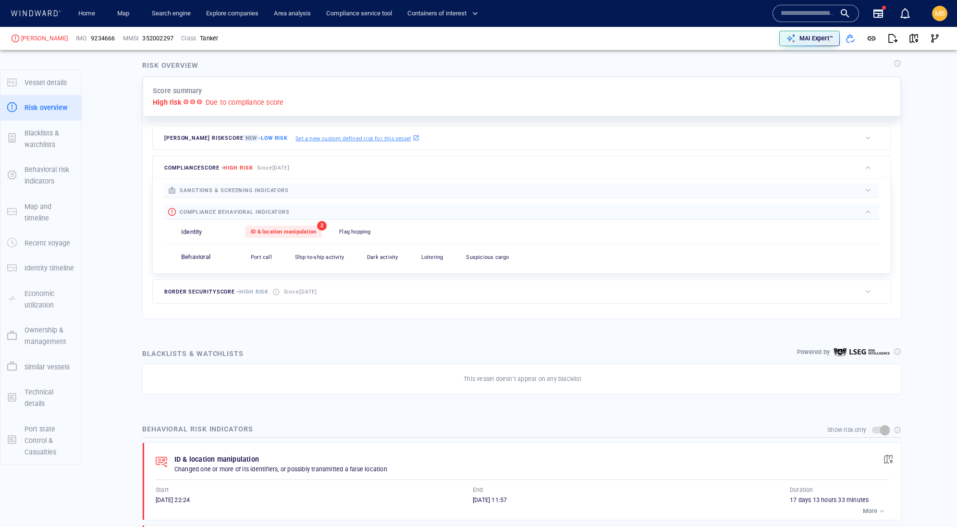
scroll to position [216, 0]
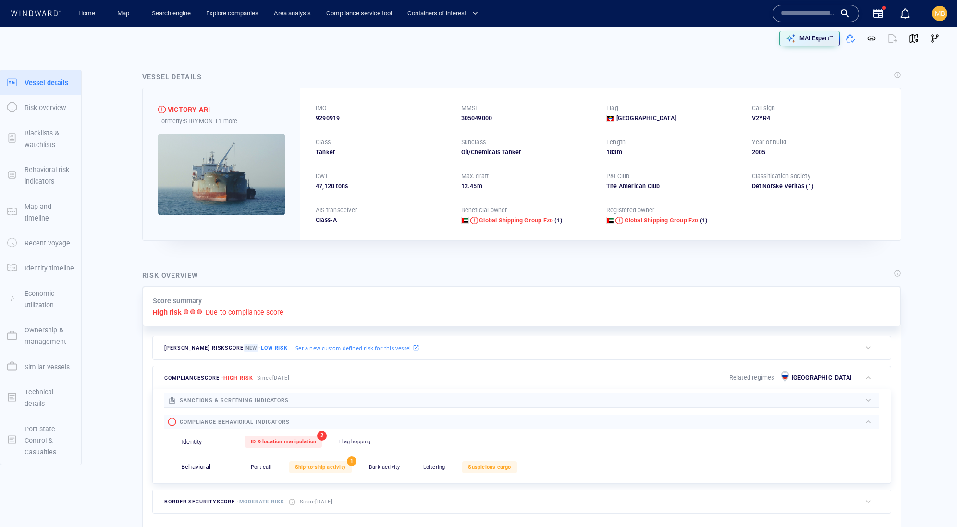
scroll to position [2, 0]
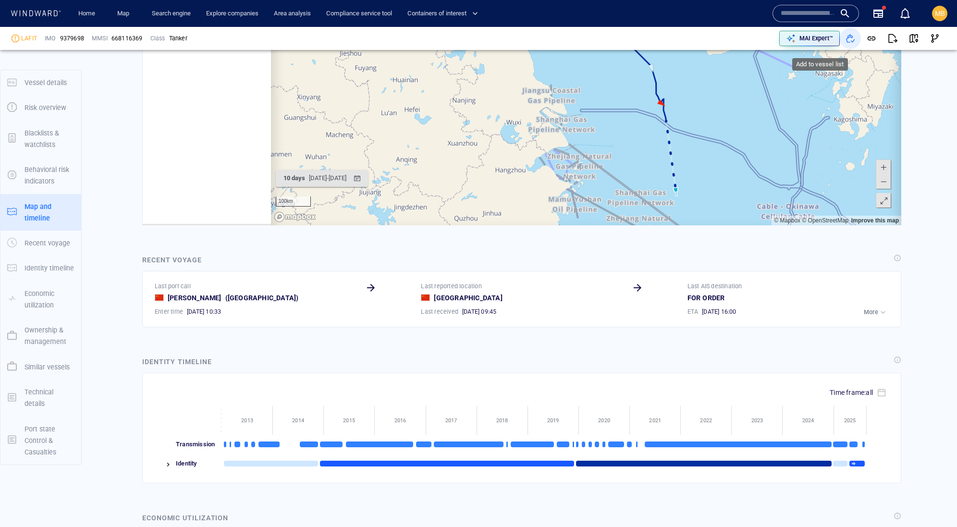
scroll to position [188386, 0]
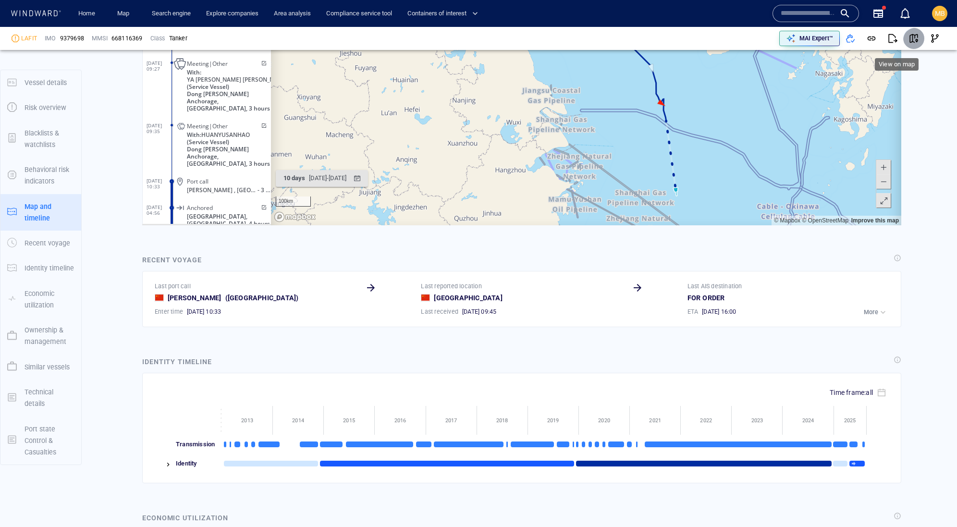
click at [909, 38] on span "button" at bounding box center [914, 39] width 10 height 10
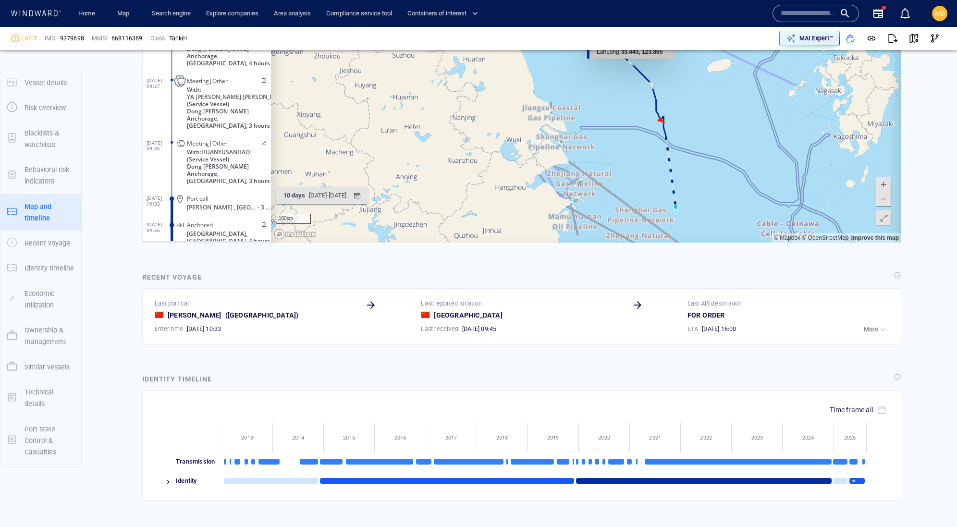
scroll to position [759, 0]
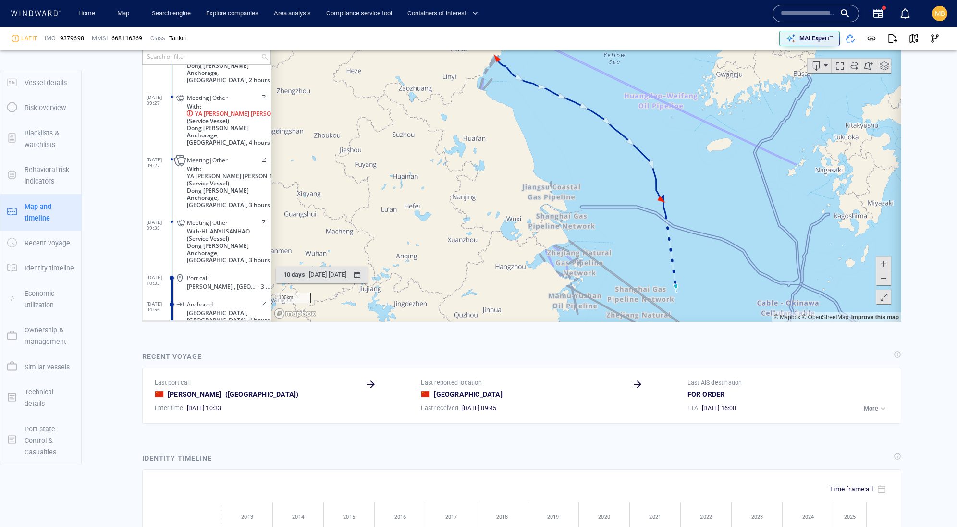
click at [189, 48] on div "Activity timeline" at bounding box center [168, 40] width 42 height 14
click at [189, 46] on div "Activity timeline" at bounding box center [168, 40] width 42 height 14
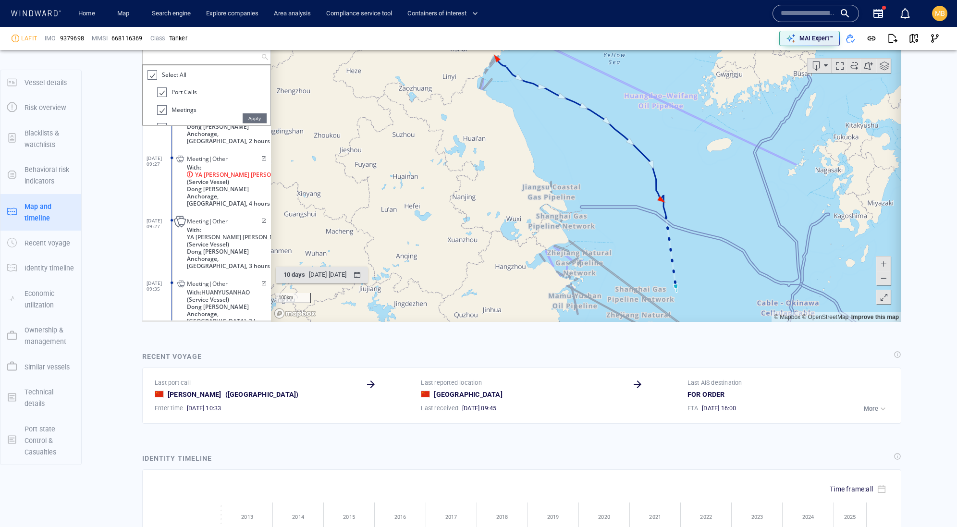
click at [208, 64] on input "text" at bounding box center [202, 56] width 118 height 16
click at [152, 80] on div at bounding box center [152, 74] width 10 height 11
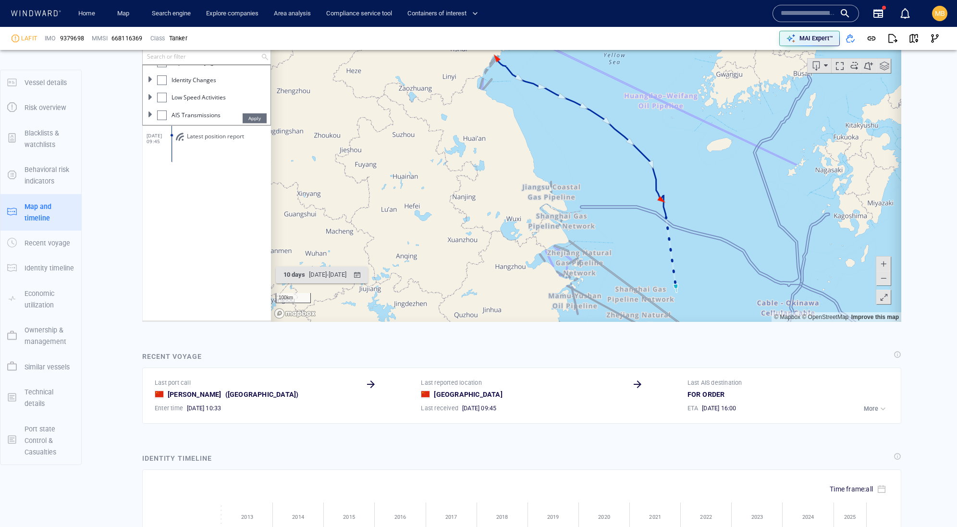
scroll to position [148, 0]
click at [164, 85] on div at bounding box center [162, 80] width 10 height 10
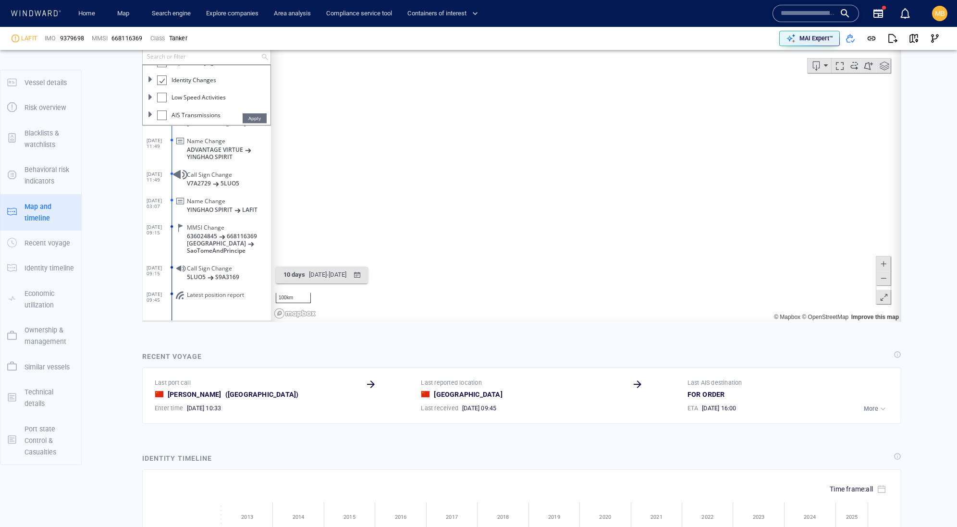
scroll to position [0, 0]
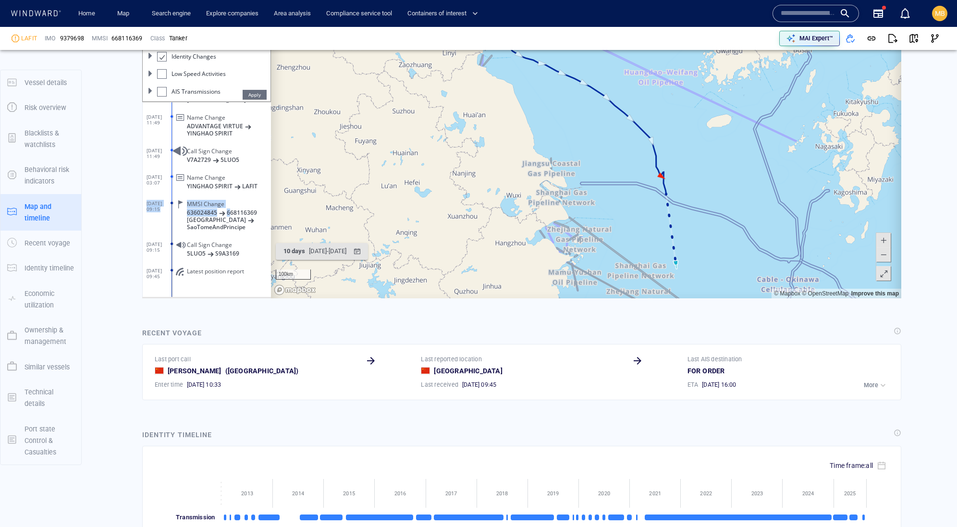
drag, startPoint x: 170, startPoint y: 186, endPoint x: 191, endPoint y: 180, distance: 22.2
click at [191, 193] on dl "22/04/25 09:15 MMSI Change 636024845 668116369 Liberia SaoTomeAndPrincipe" at bounding box center [209, 213] width 124 height 41
click at [181, 201] on div "MMSI Change 636024845 668116369 Liberia SaoTomeAndPrincipe" at bounding box center [222, 214] width 97 height 36
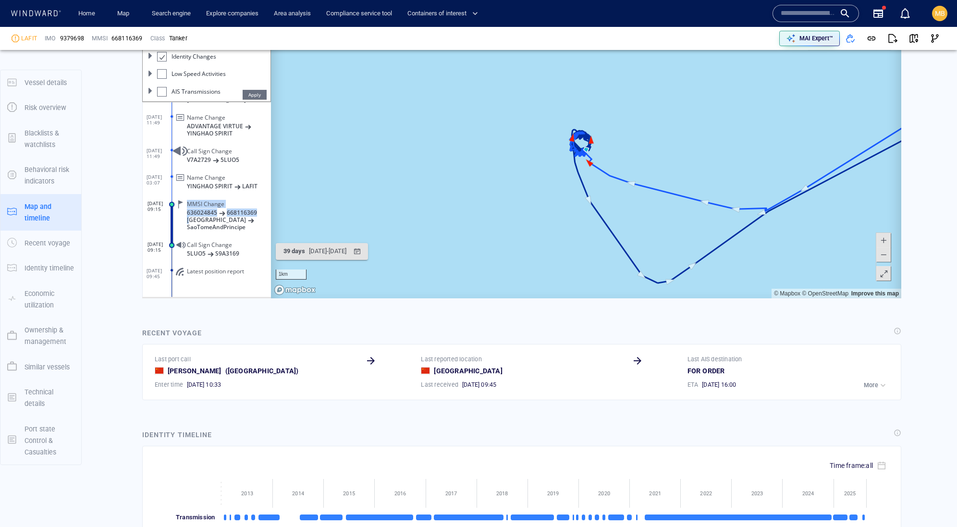
drag, startPoint x: 173, startPoint y: 190, endPoint x: 191, endPoint y: 189, distance: 17.8
click at [191, 193] on dd "MMSI Change 636024845 668116369 Liberia SaoTomeAndPrincipe" at bounding box center [221, 213] width 99 height 41
click at [171, 204] on span at bounding box center [172, 224] width 2 height 40
click at [156, 167] on dl "27/03/25 03:07 Name Change YINGHAO SPIRIT LAFIT" at bounding box center [209, 180] width 124 height 26
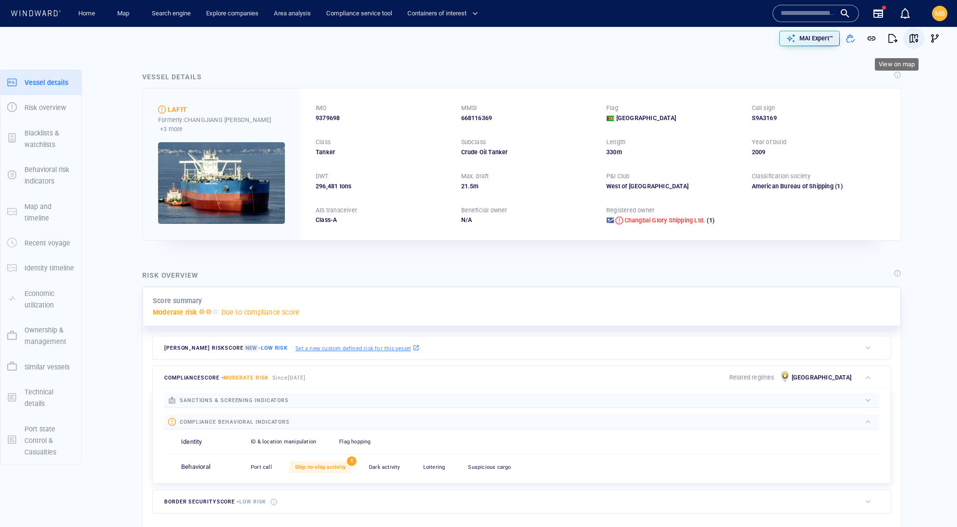
click at [909, 37] on span "button" at bounding box center [914, 39] width 10 height 10
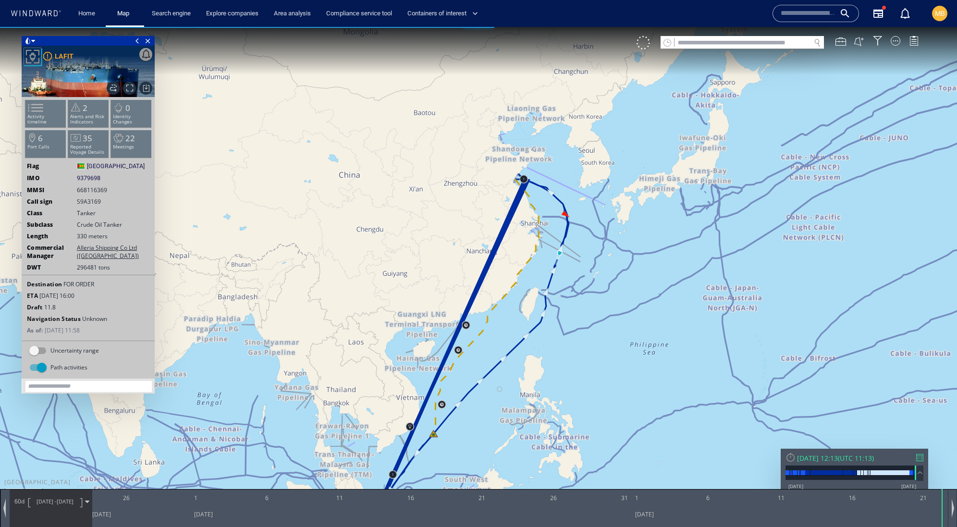
drag, startPoint x: 412, startPoint y: 346, endPoint x: 467, endPoint y: 224, distance: 134.0
click at [467, 224] on canvas "Map" at bounding box center [478, 272] width 957 height 491
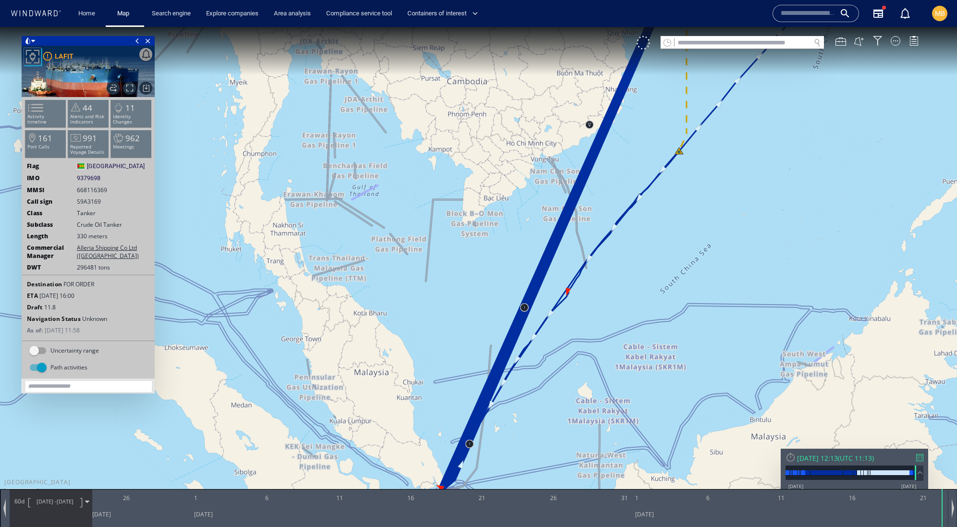
drag, startPoint x: 448, startPoint y: 383, endPoint x: 492, endPoint y: 257, distance: 133.9
click at [492, 257] on canvas "Map" at bounding box center [478, 272] width 957 height 491
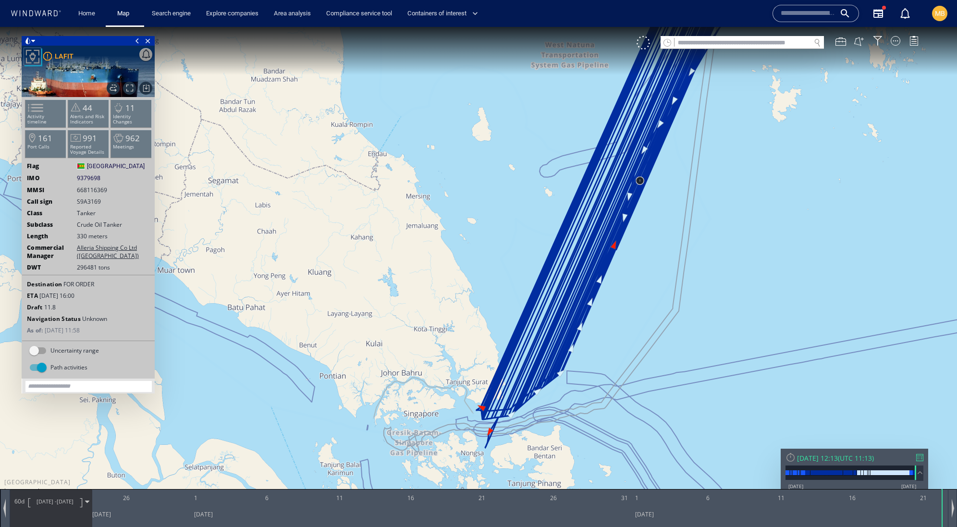
drag, startPoint x: 478, startPoint y: 350, endPoint x: 479, endPoint y: 237, distance: 112.4
click at [479, 237] on canvas "Map" at bounding box center [478, 272] width 957 height 491
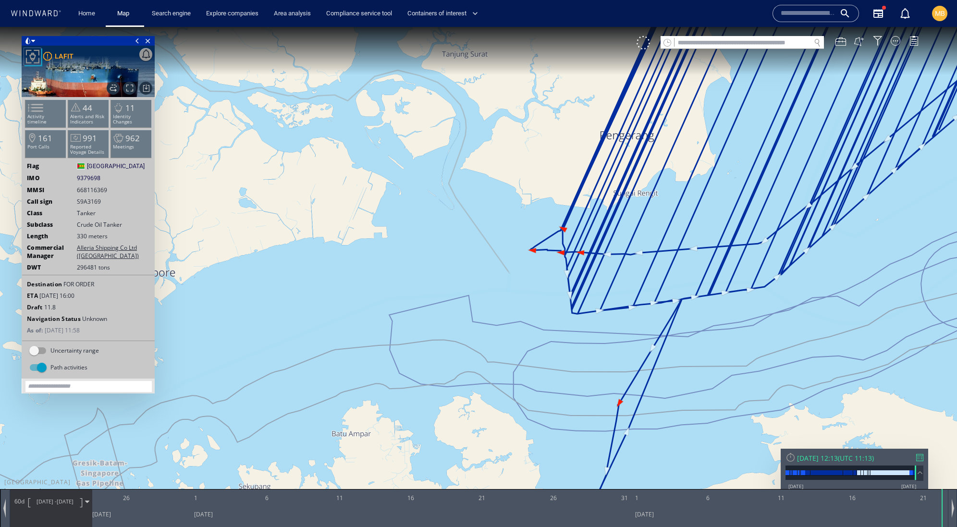
drag, startPoint x: 573, startPoint y: 408, endPoint x: 568, endPoint y: 352, distance: 56.4
click at [568, 352] on canvas "Map" at bounding box center [478, 272] width 957 height 491
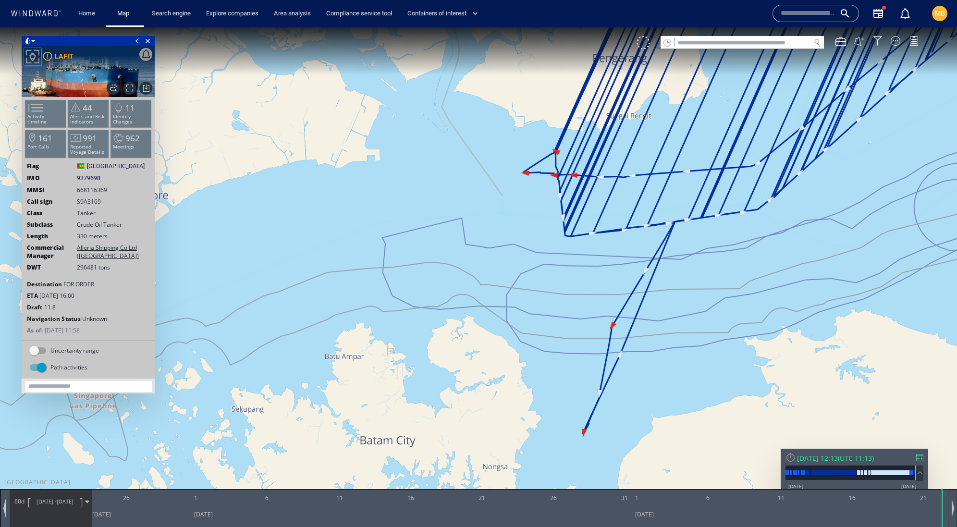
click at [567, 351] on canvas "Map" at bounding box center [478, 272] width 957 height 491
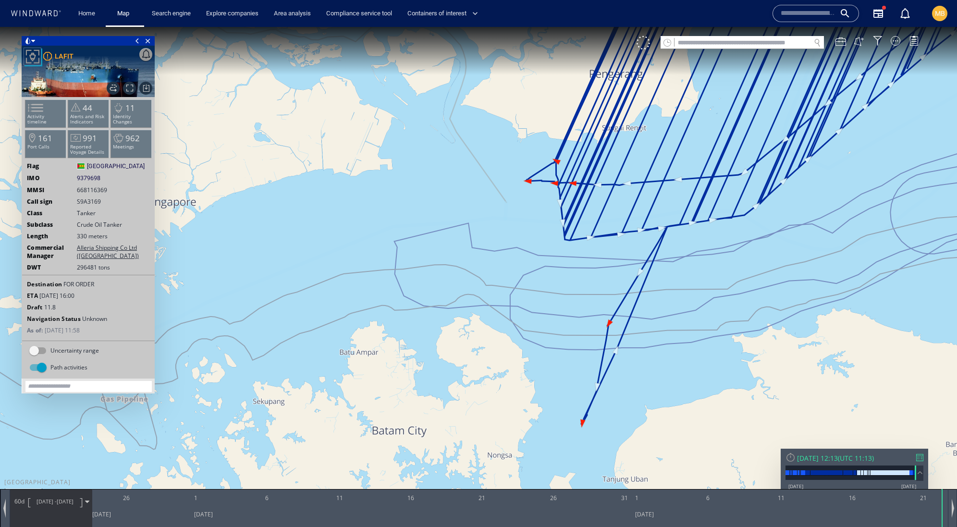
drag, startPoint x: 562, startPoint y: 380, endPoint x: 551, endPoint y: 292, distance: 88.1
click at [551, 292] on canvas "Map" at bounding box center [478, 272] width 957 height 491
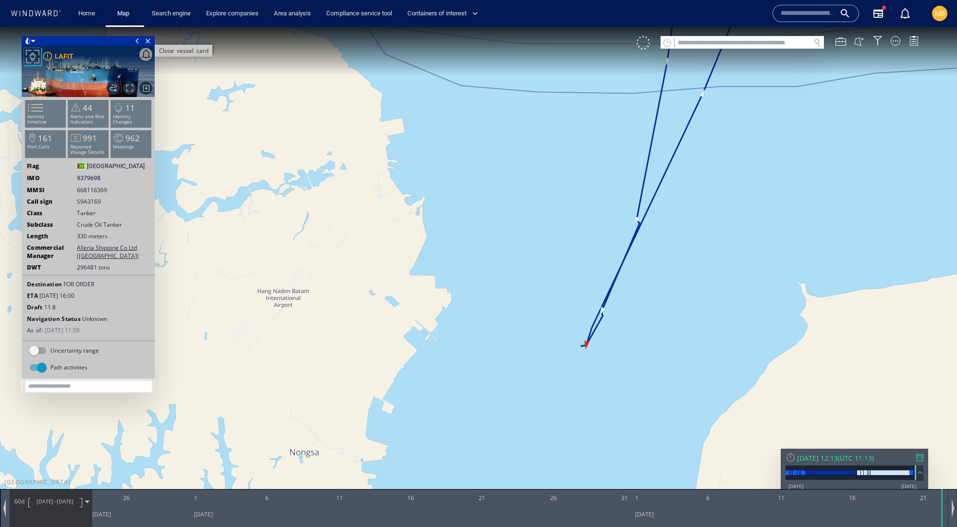
click at [146, 40] on span "Close vessel card" at bounding box center [148, 41] width 11 height 10
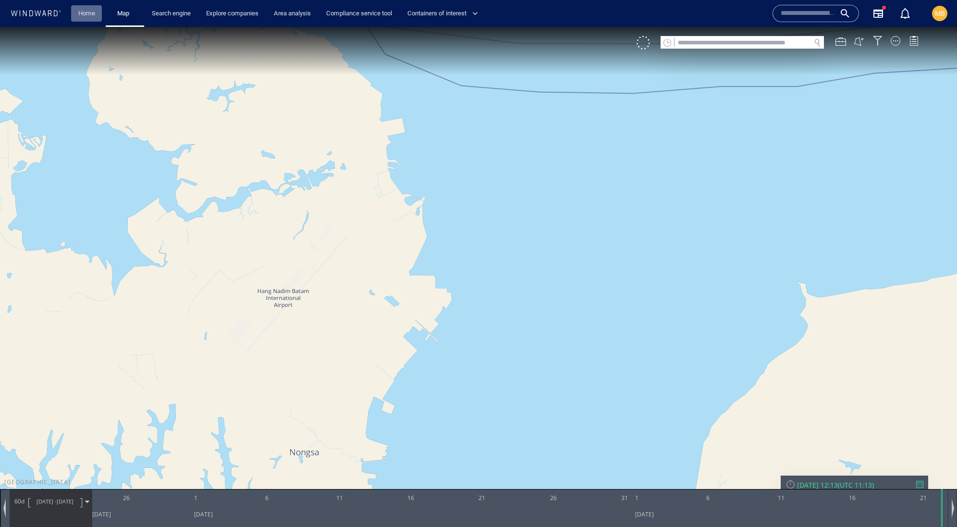
click at [94, 19] on link "Home" at bounding box center [86, 13] width 25 height 17
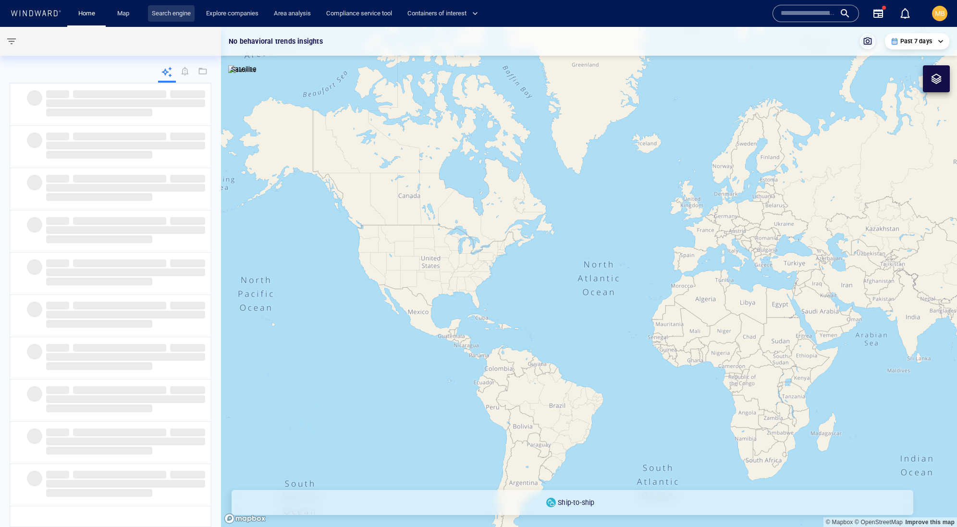
click at [195, 12] on link "Search engine" at bounding box center [171, 13] width 47 height 17
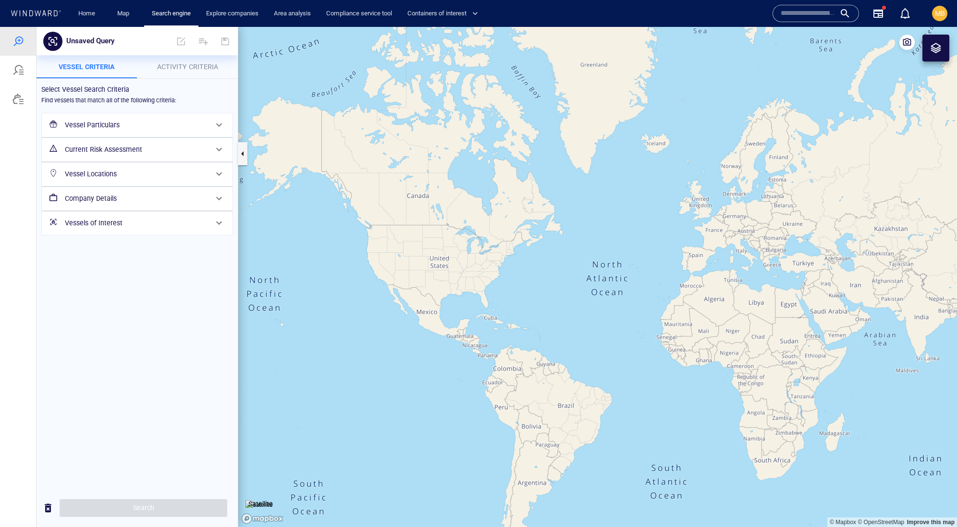
click at [184, 66] on span "Activity Criteria" at bounding box center [187, 67] width 61 height 8
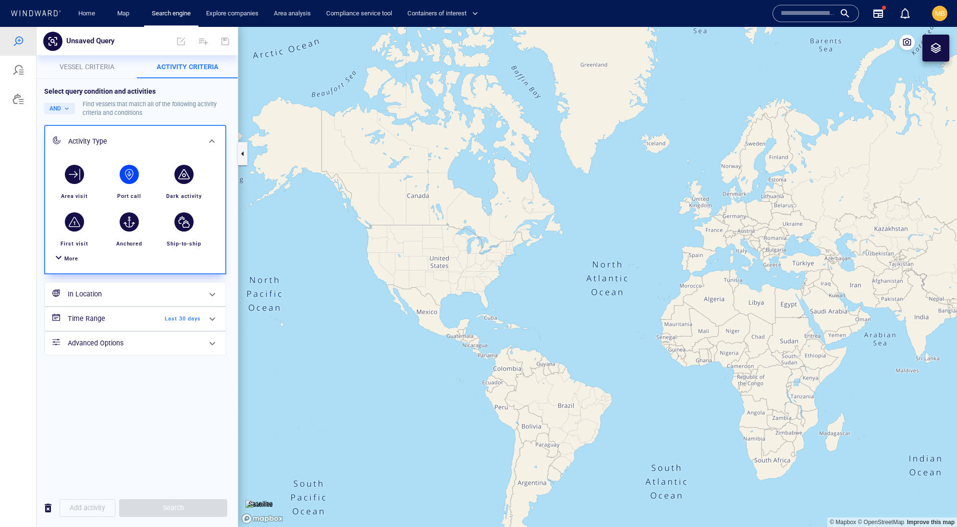
click at [127, 184] on div "button" at bounding box center [129, 174] width 19 height 19
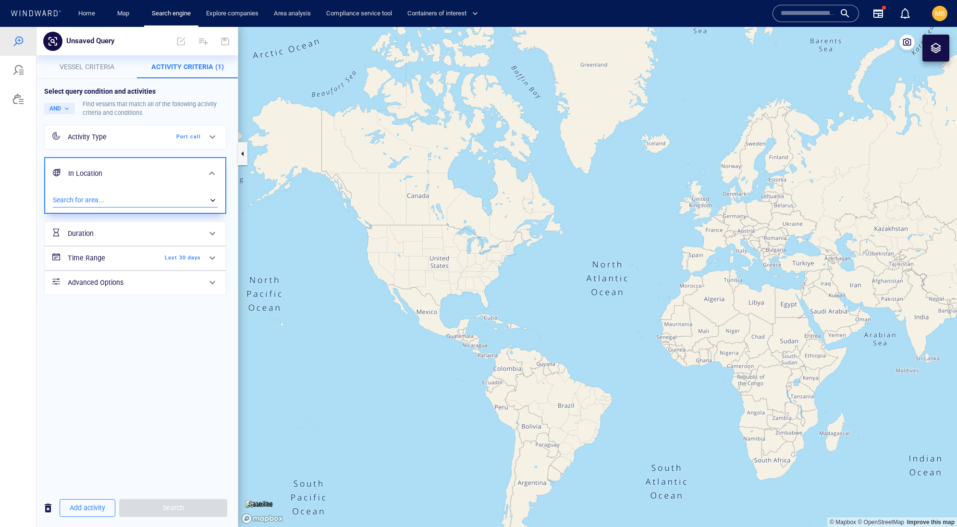
click at [115, 208] on div "​" at bounding box center [135, 200] width 165 height 14
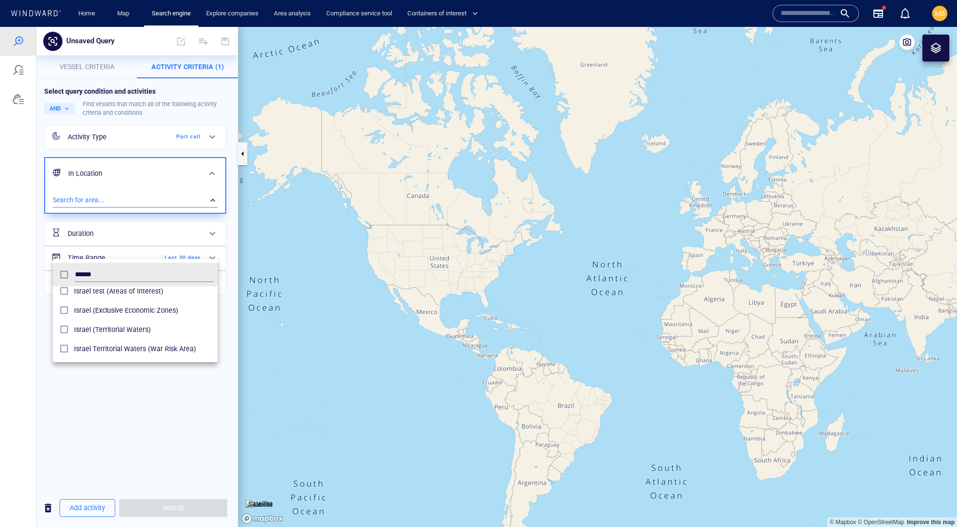
scroll to position [4, 0]
type input "******"
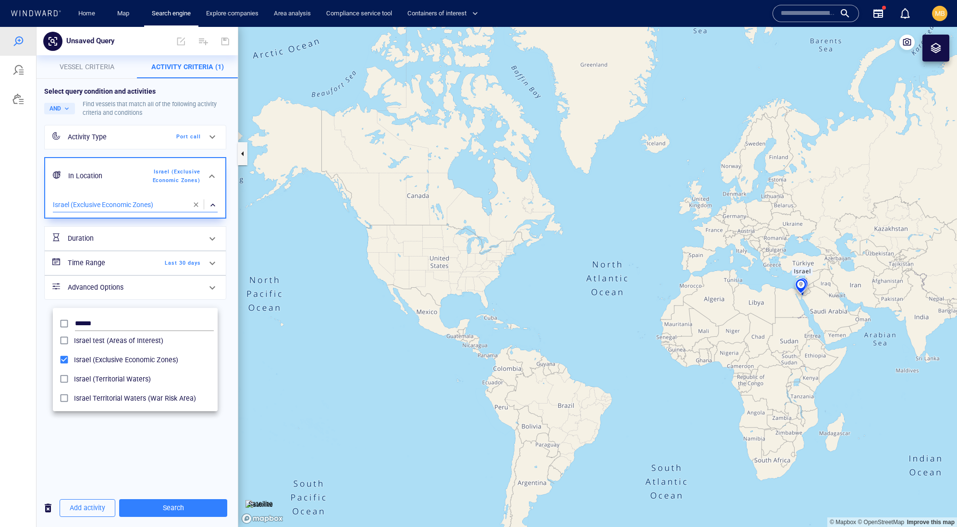
drag, startPoint x: 746, startPoint y: 301, endPoint x: 598, endPoint y: 301, distance: 148.0
click at [598, 301] on div at bounding box center [478, 277] width 957 height 500
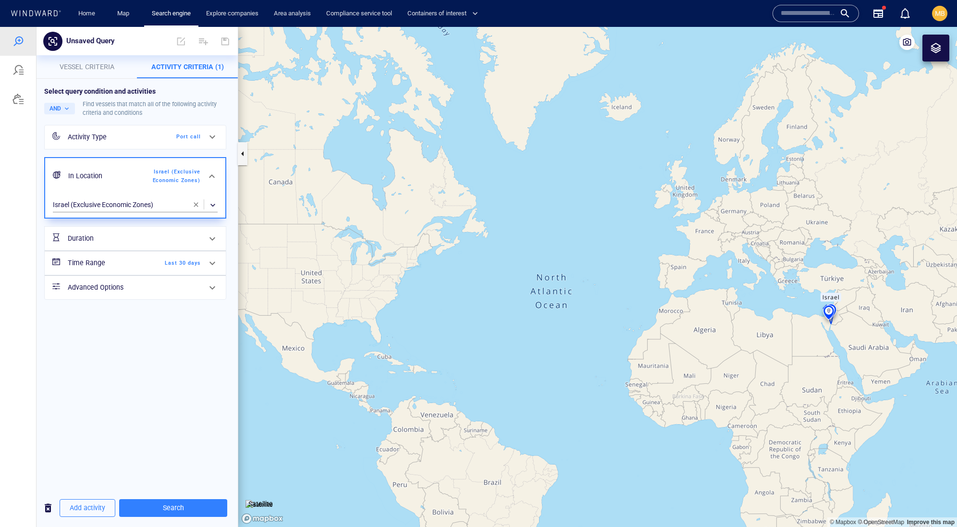
drag, startPoint x: 791, startPoint y: 251, endPoint x: 587, endPoint y: 135, distance: 234.6
click at [594, 135] on canvas "Map" at bounding box center [597, 277] width 719 height 500
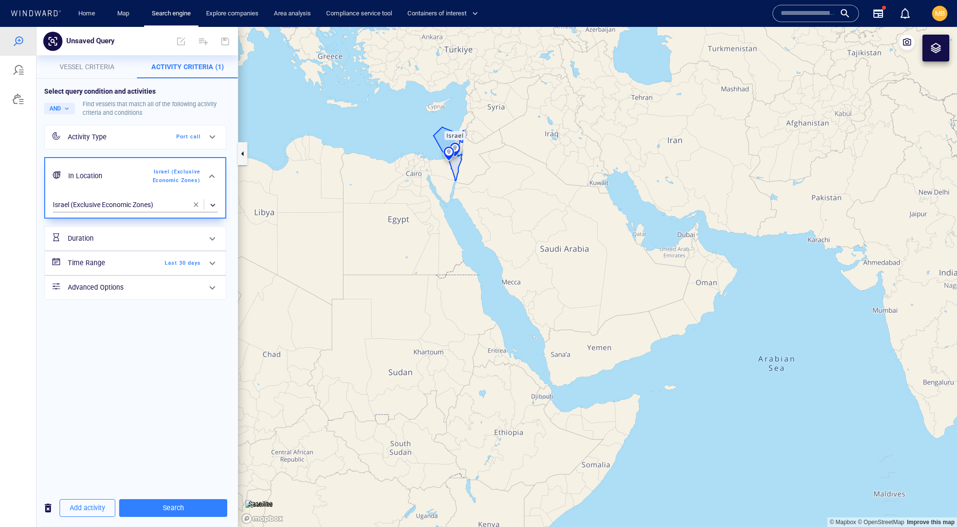
drag, startPoint x: 457, startPoint y: 188, endPoint x: 496, endPoint y: 221, distance: 51.1
click at [496, 221] on canvas "Map" at bounding box center [597, 277] width 719 height 500
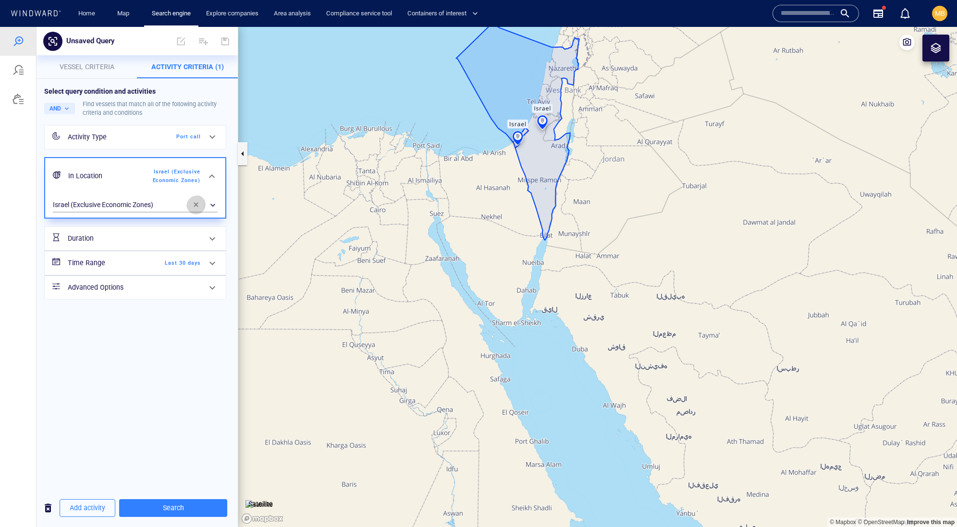
click at [194, 209] on span "button" at bounding box center [196, 205] width 8 height 8
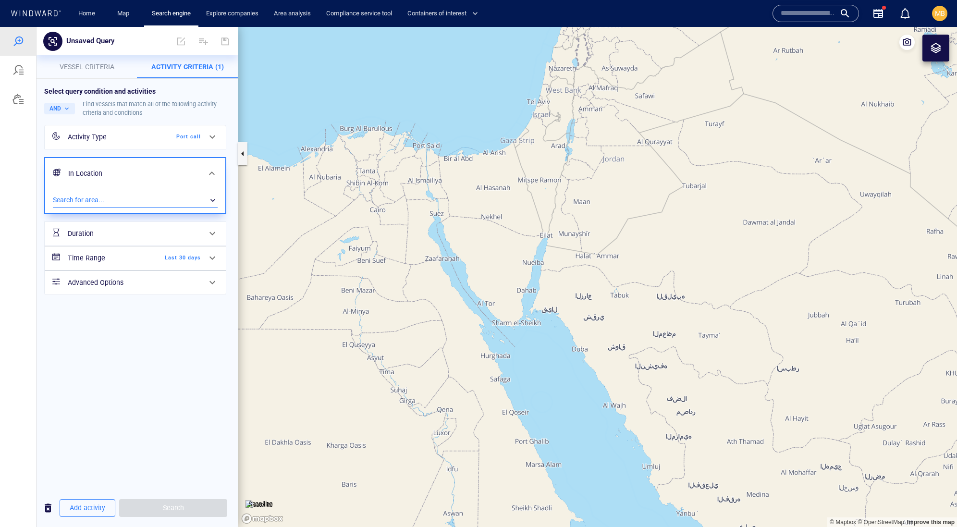
click at [144, 208] on div "​" at bounding box center [135, 200] width 165 height 14
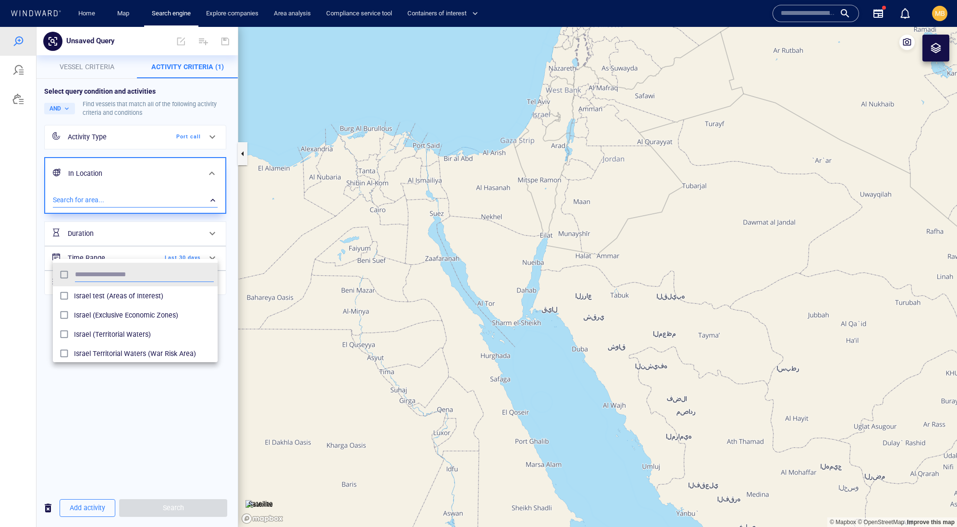
scroll to position [105, 165]
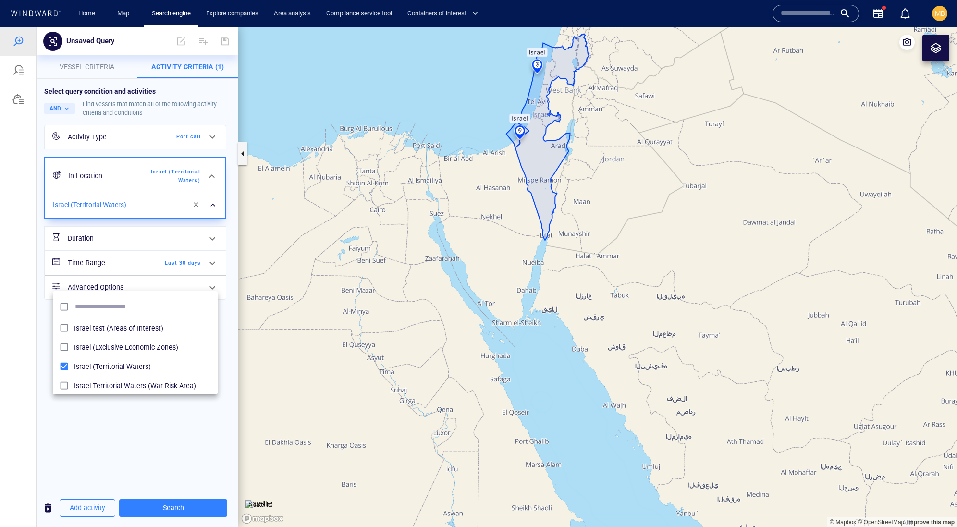
click at [89, 67] on div at bounding box center [478, 277] width 957 height 500
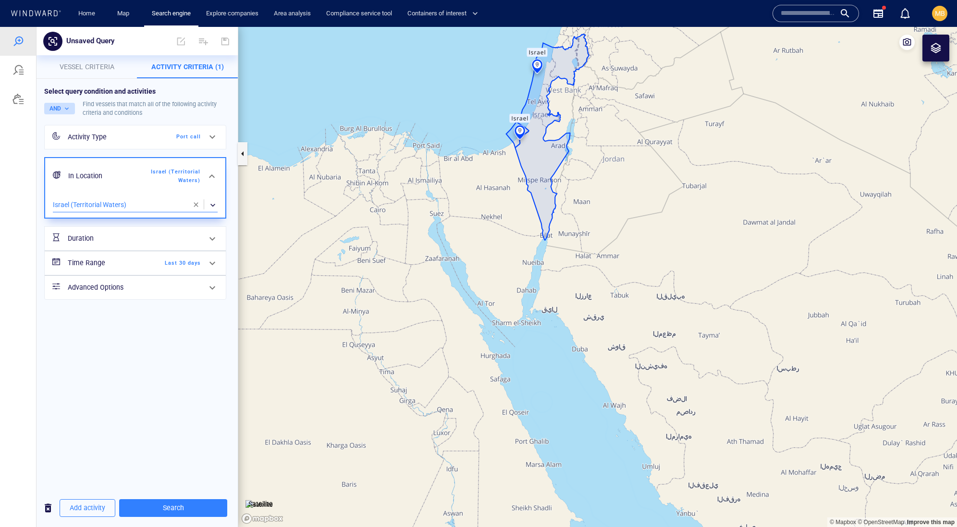
click at [65, 114] on button "AND" at bounding box center [59, 109] width 31 height 12
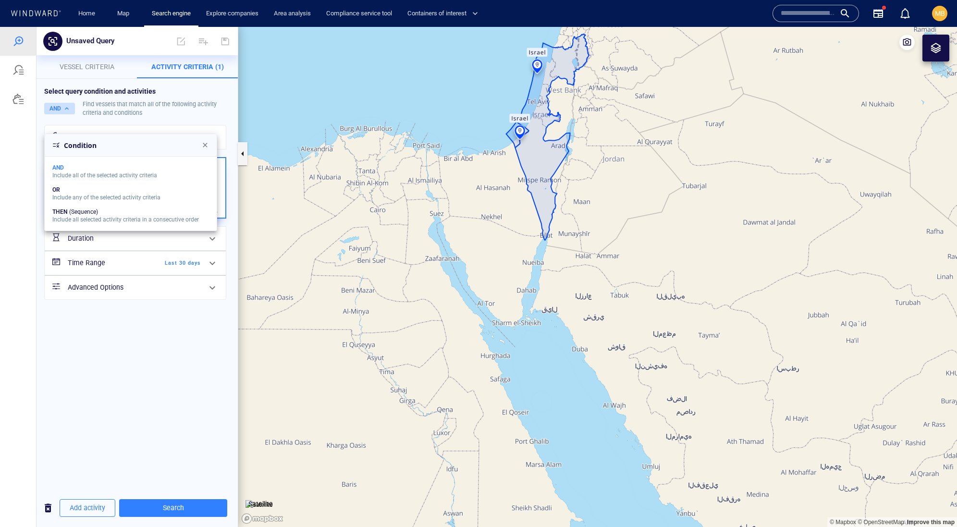
click at [65, 125] on div at bounding box center [478, 277] width 957 height 500
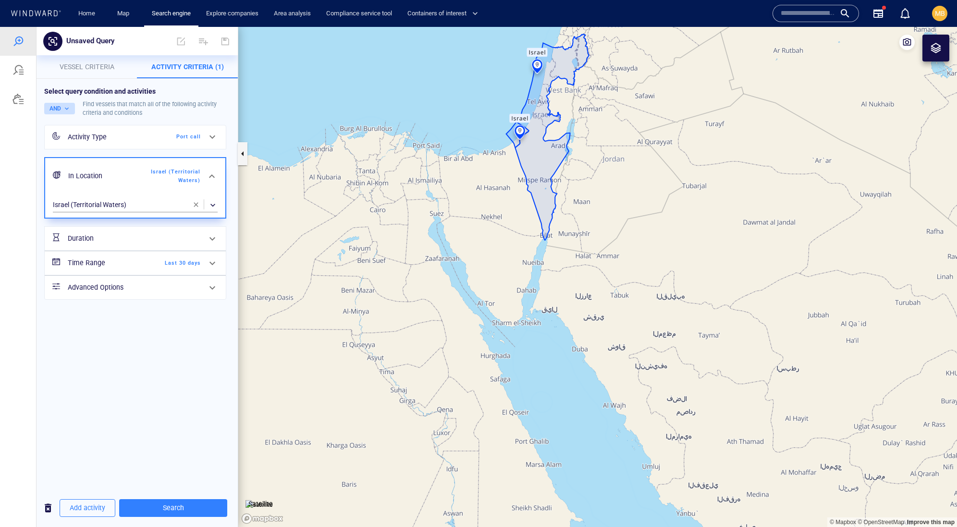
click at [65, 114] on button "AND" at bounding box center [59, 109] width 31 height 12
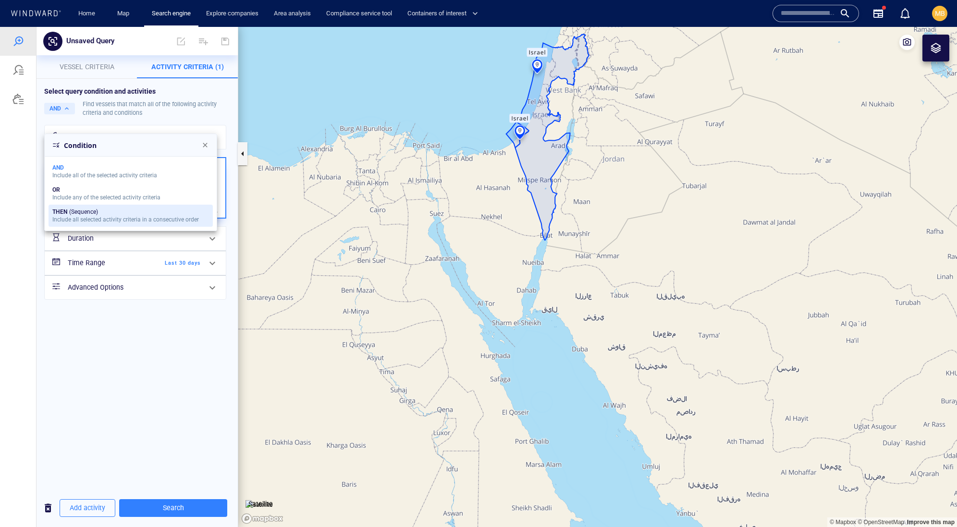
click at [125, 215] on div "THEN (Sequence)" at bounding box center [125, 212] width 147 height 7
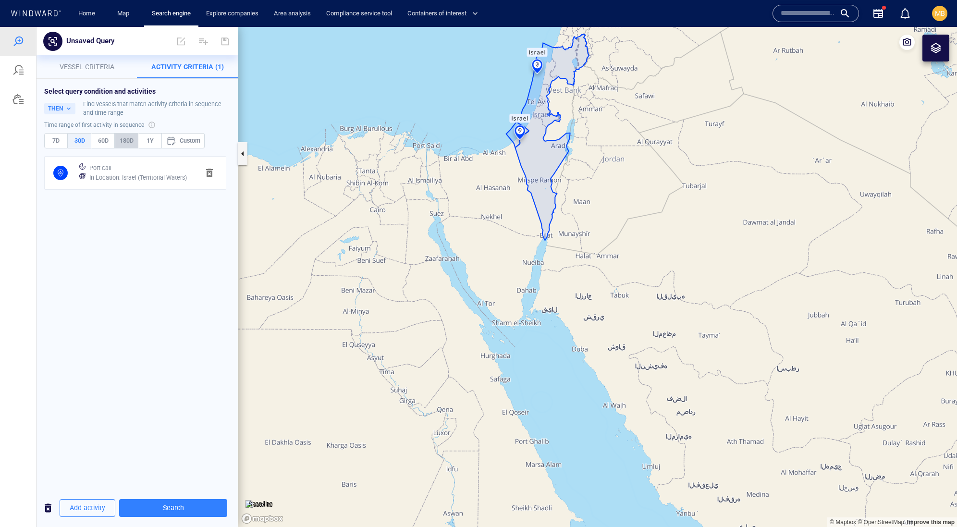
click at [134, 146] on span "180D" at bounding box center [126, 140] width 15 height 11
click at [93, 508] on span "Add activity" at bounding box center [88, 508] width 36 height 12
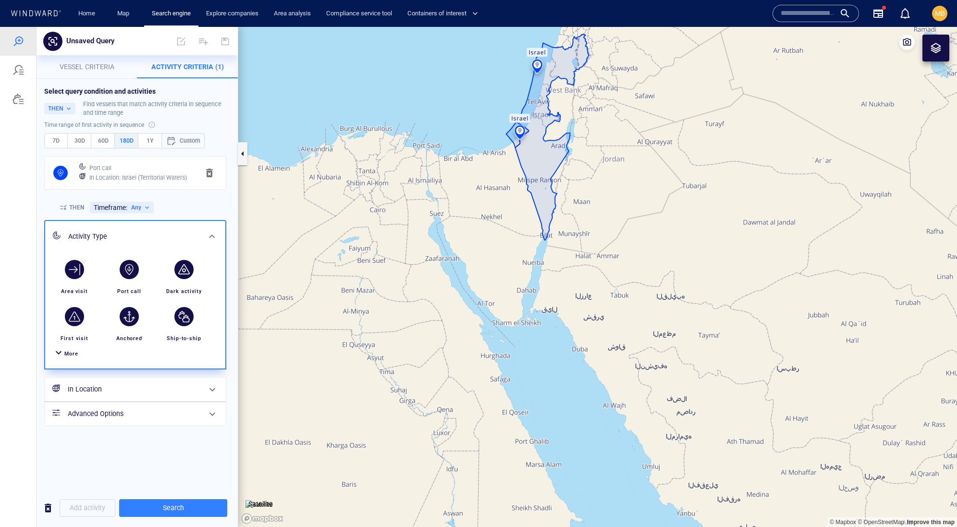
click at [200, 146] on div "Custom" at bounding box center [183, 140] width 34 height 11
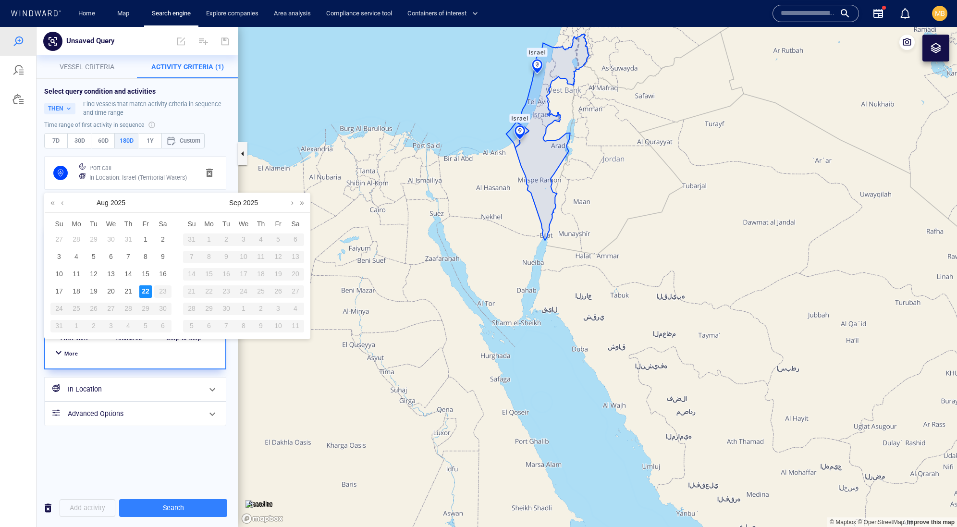
click at [200, 146] on div "Custom" at bounding box center [183, 140] width 34 height 11
click at [115, 388] on div "Port call In Location : Israel (Territorial Waters) THEN Timeframe: Any Activit…" at bounding box center [135, 291] width 186 height 274
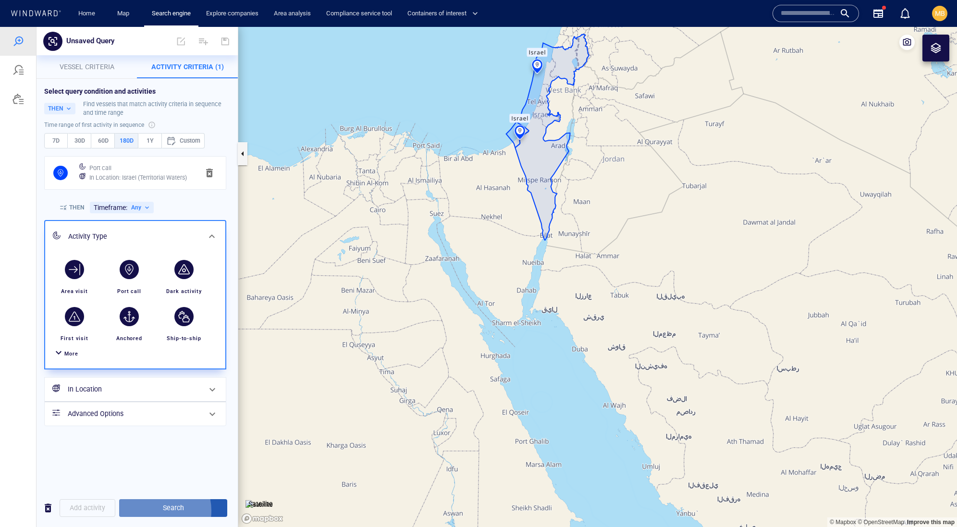
click at [175, 508] on span "Search" at bounding box center [173, 508] width 93 height 12
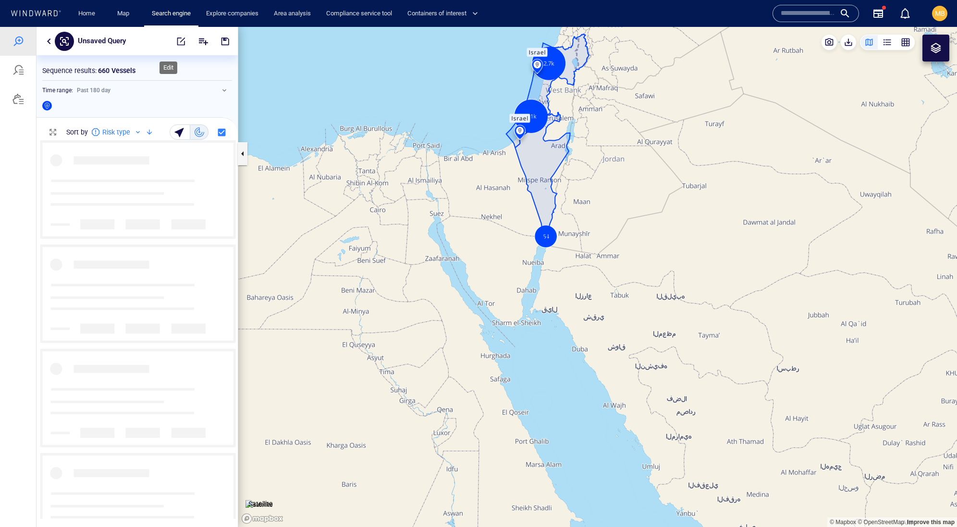
click at [176, 40] on span "button" at bounding box center [181, 42] width 10 height 10
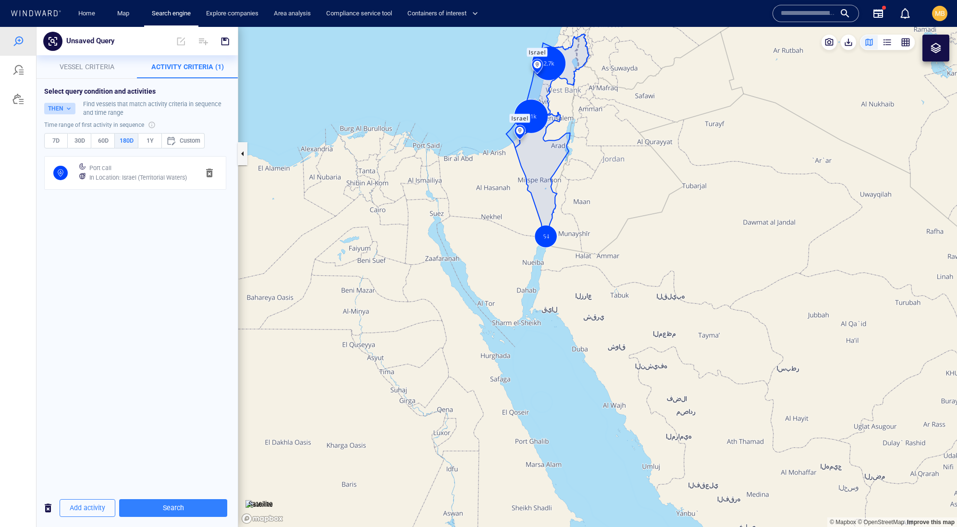
click at [75, 114] on button "THEN" at bounding box center [59, 109] width 31 height 12
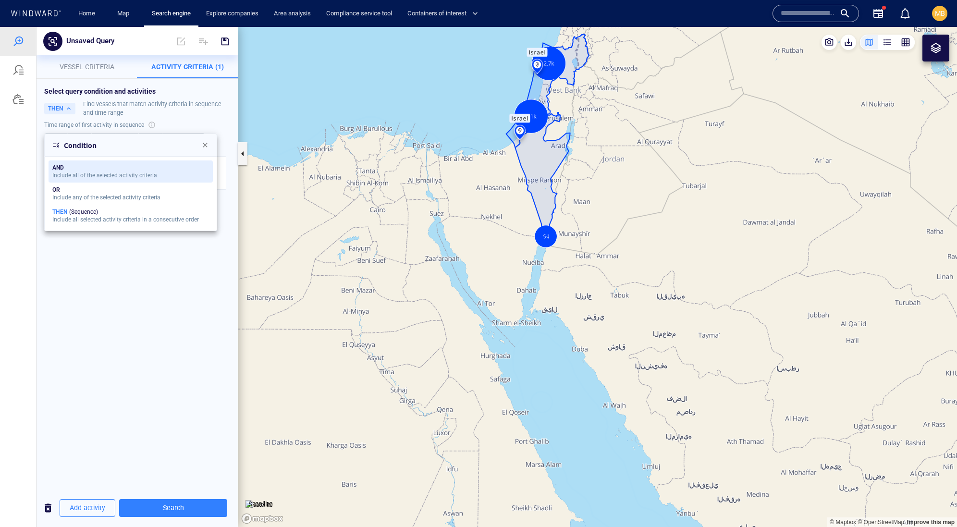
click at [79, 171] on div "AND" at bounding box center [104, 167] width 105 height 7
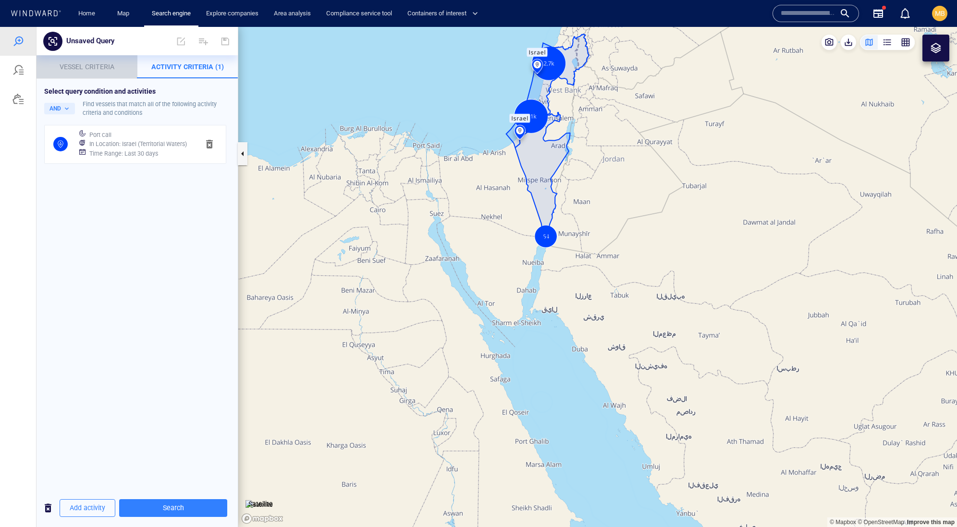
click at [98, 66] on span "Vessel criteria" at bounding box center [87, 67] width 55 height 8
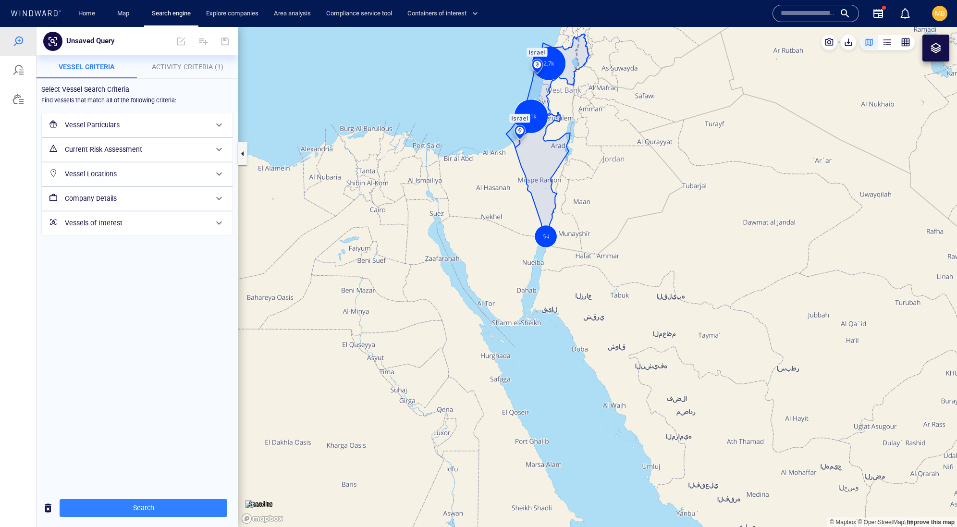
click at [185, 66] on span "Activity Criteria (1)" at bounding box center [188, 67] width 72 height 8
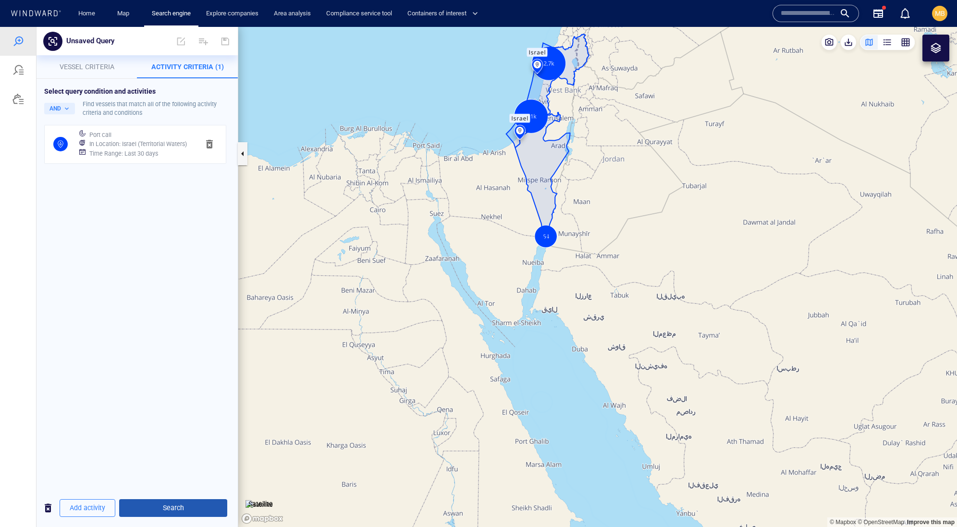
click at [177, 506] on span "Search" at bounding box center [173, 508] width 93 height 12
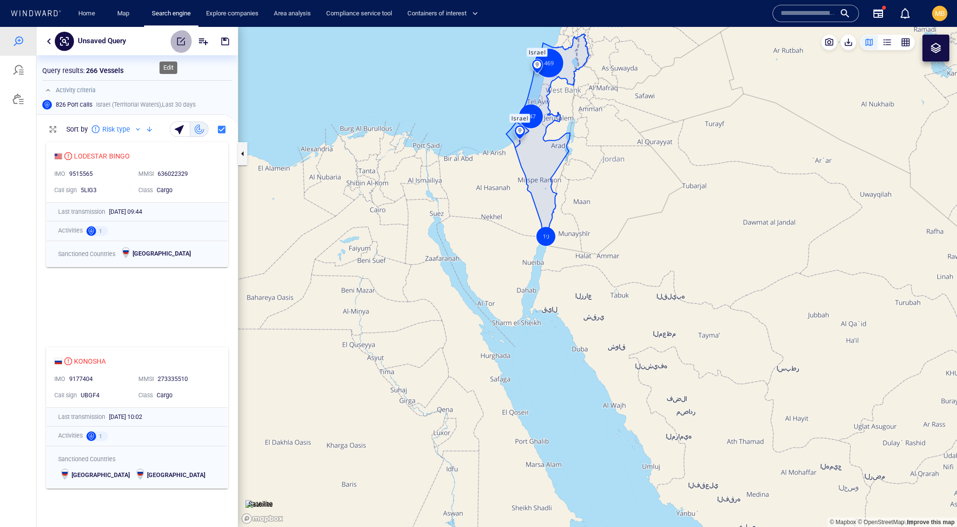
click at [176, 37] on span "button" at bounding box center [181, 42] width 10 height 10
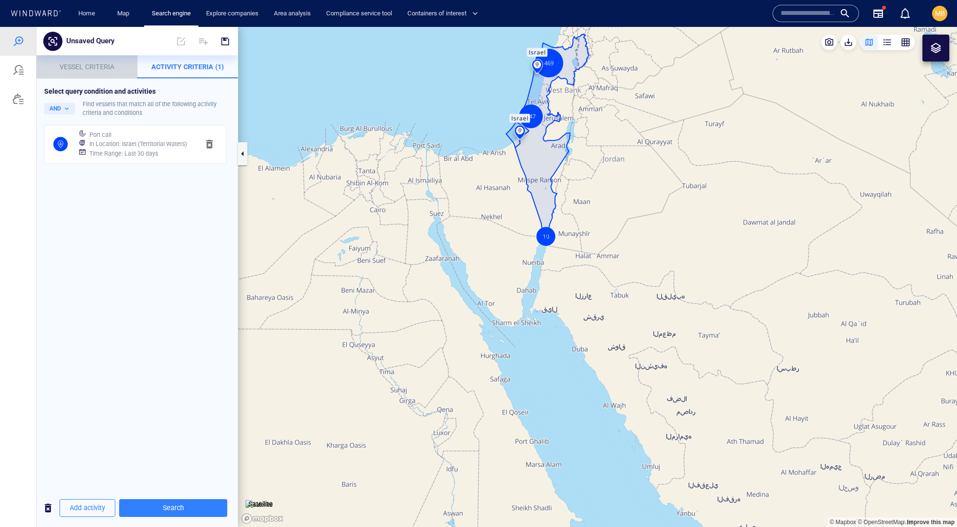
click at [107, 70] on span "Vessel criteria" at bounding box center [87, 67] width 55 height 8
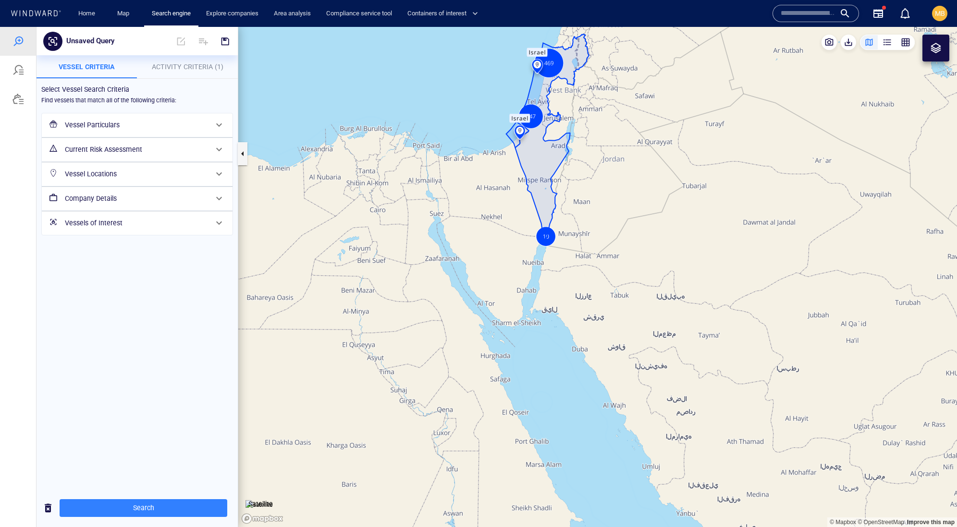
click at [114, 180] on h6 "Vessel Locations" at bounding box center [136, 174] width 143 height 12
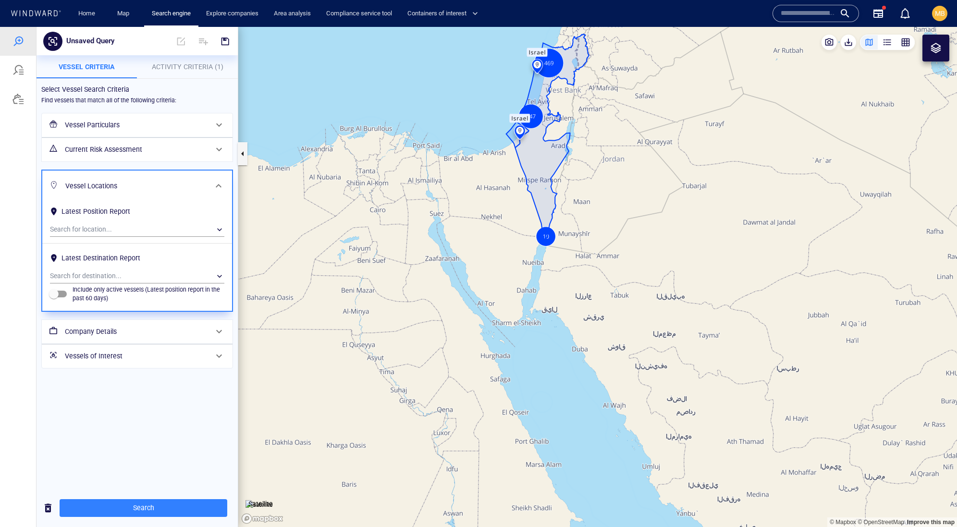
click at [176, 105] on h6 "Find vessels that match all of the following criteria:" at bounding box center [108, 101] width 135 height 10
click at [192, 63] on span "Activity Criteria (1)" at bounding box center [188, 67] width 72 height 8
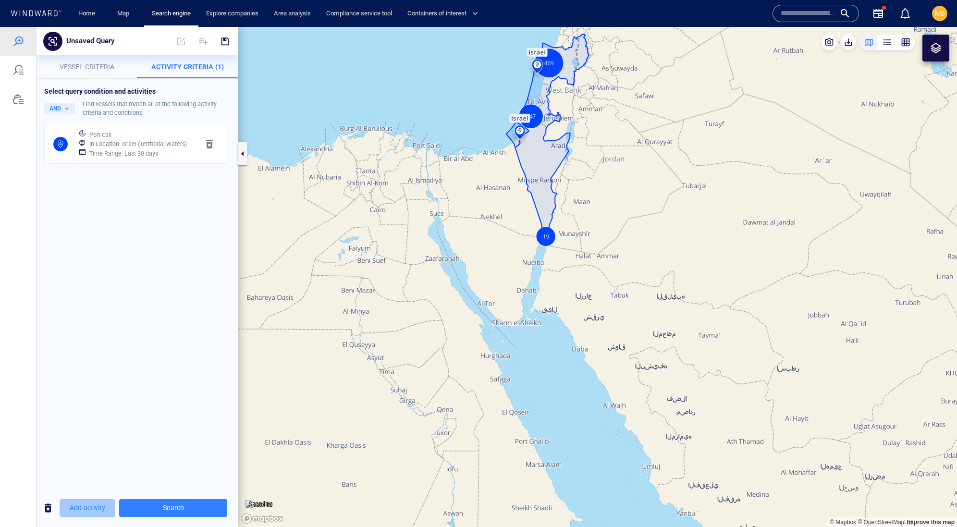
click at [101, 510] on span "Add activity" at bounding box center [88, 508] width 36 height 12
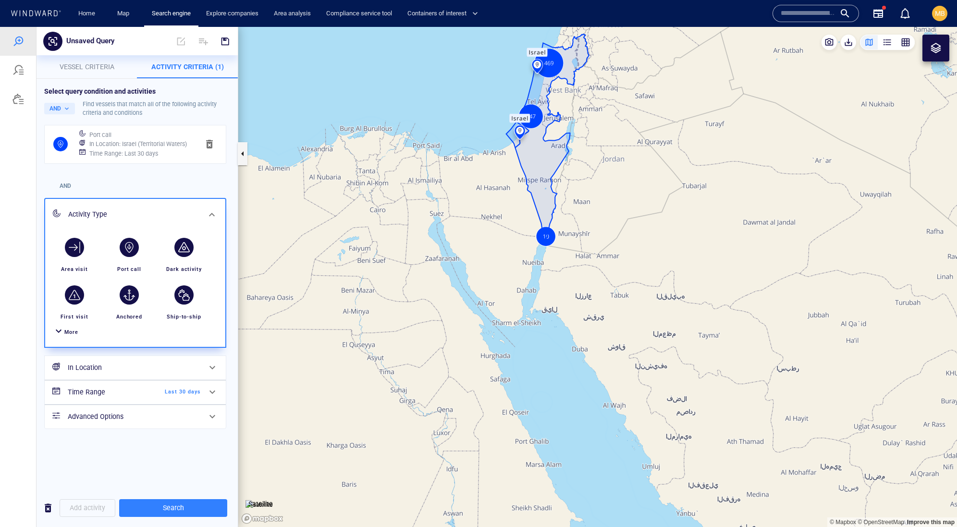
click at [189, 64] on span "Activity Criteria (1)" at bounding box center [187, 67] width 73 height 8
click at [72, 114] on button "AND" at bounding box center [59, 109] width 31 height 12
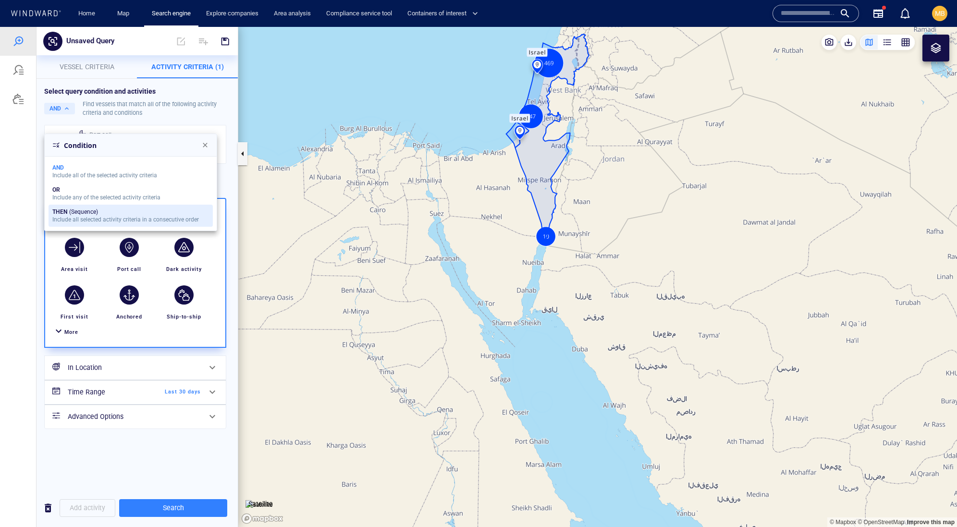
click at [83, 215] on div "THEN (Sequence)" at bounding box center [125, 212] width 147 height 7
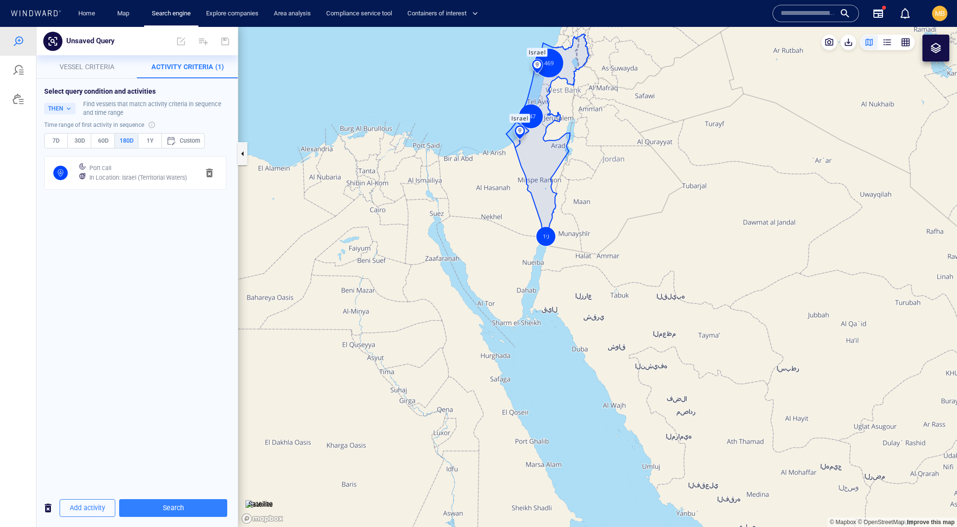
click at [192, 184] on div "In Location : Israel (Territorial Waters)" at bounding box center [140, 177] width 106 height 13
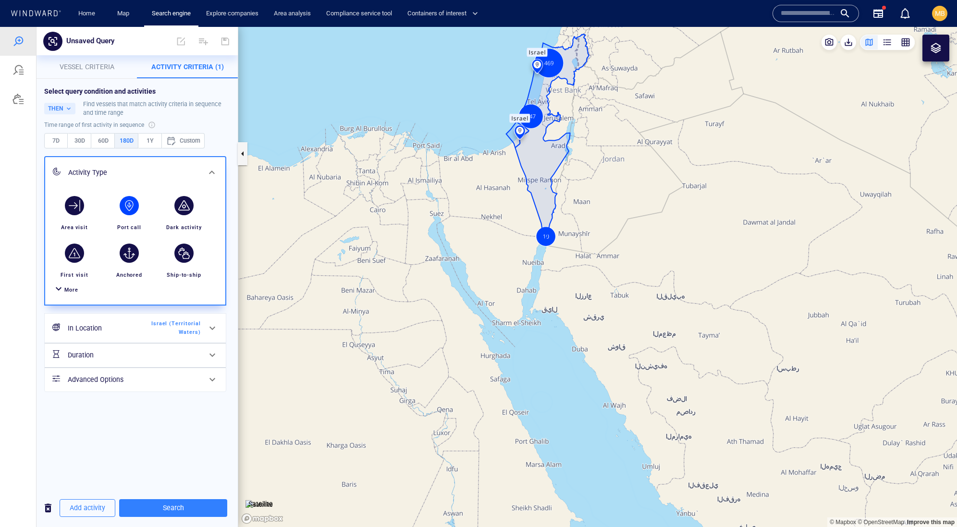
scroll to position [57, 0]
click at [78, 293] on span "More" at bounding box center [71, 290] width 14 height 6
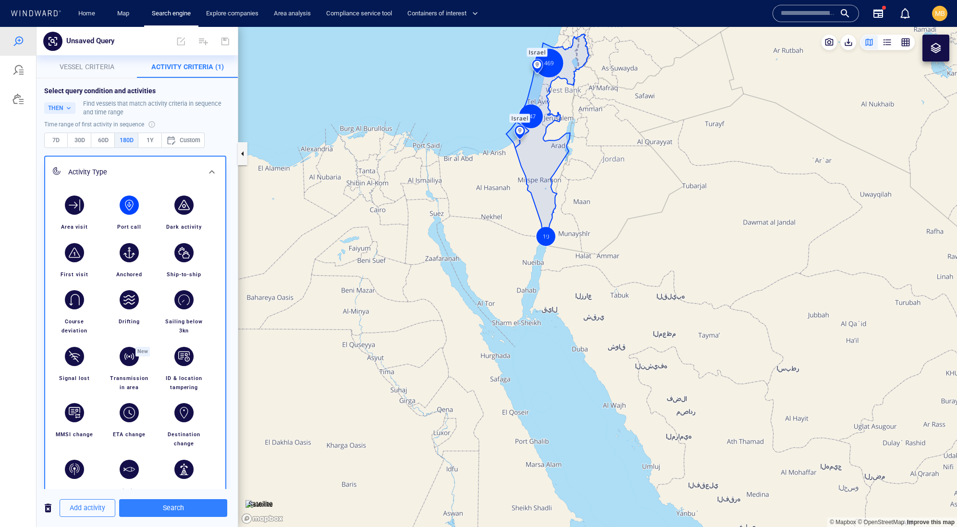
scroll to position [0, 0]
click at [343, 377] on canvas "Map" at bounding box center [597, 277] width 719 height 500
click at [95, 509] on span "Add activity" at bounding box center [88, 508] width 36 height 12
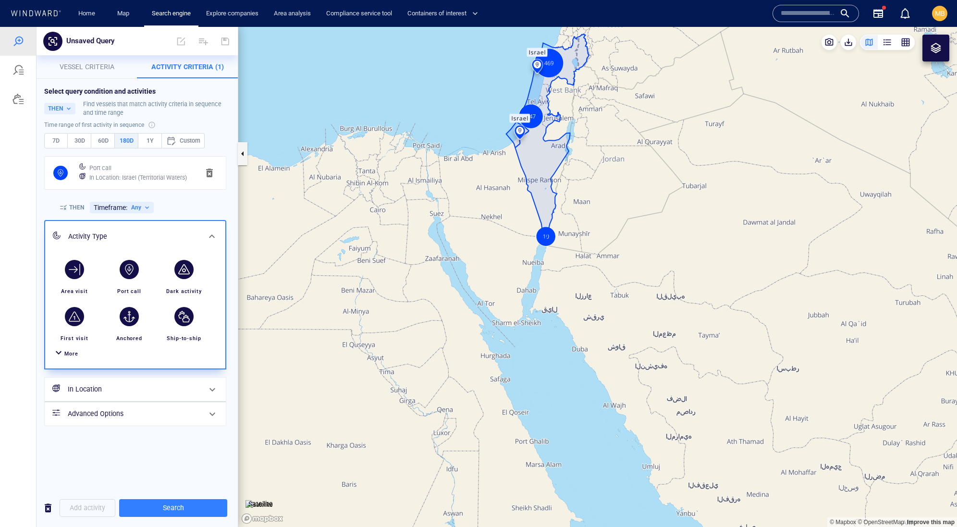
click at [215, 179] on span "button" at bounding box center [210, 173] width 12 height 12
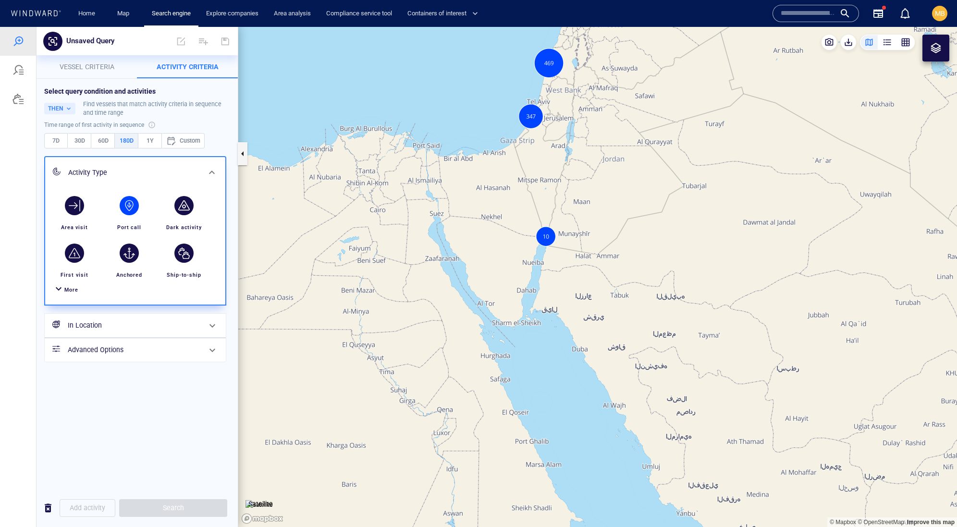
click at [130, 215] on div "button" at bounding box center [129, 205] width 19 height 19
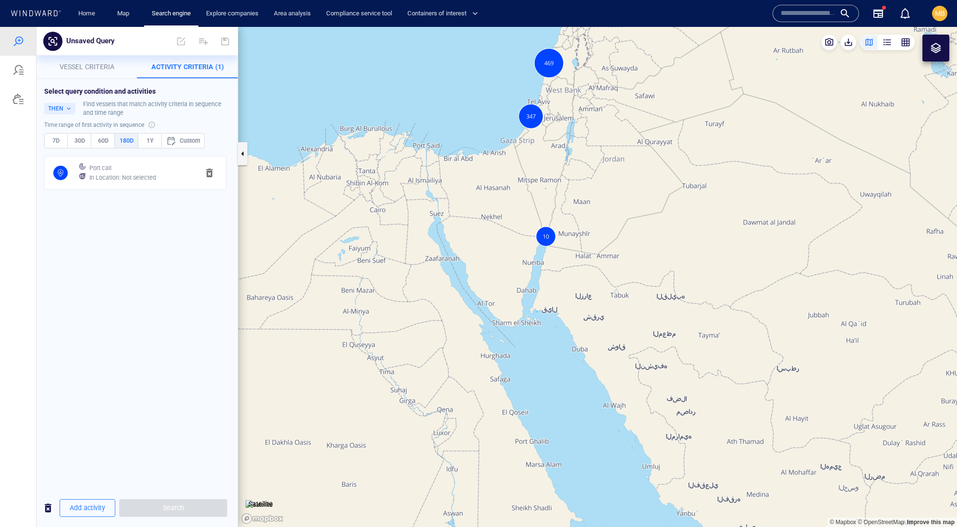
click at [139, 183] on h6 "In Location : Not selected" at bounding box center [122, 178] width 67 height 10
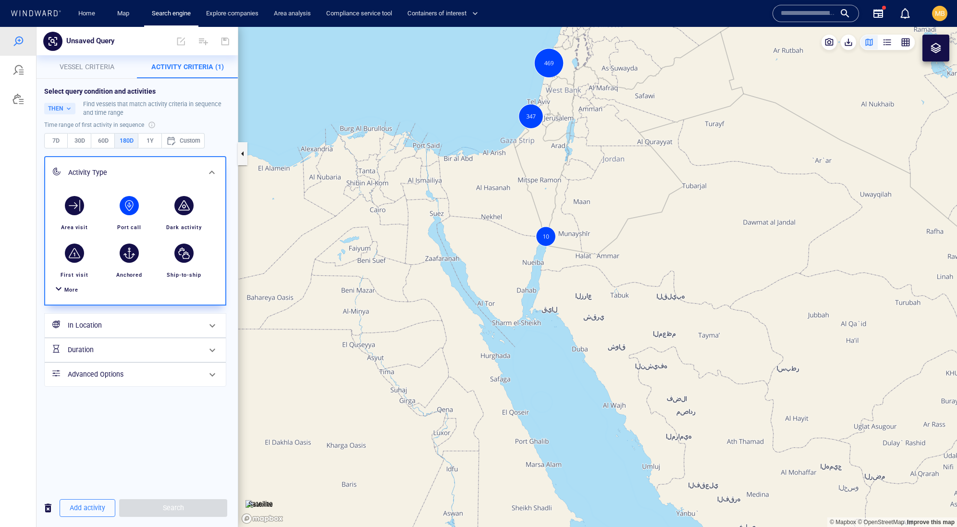
click at [107, 332] on h6 "In Location" at bounding box center [134, 325] width 133 height 12
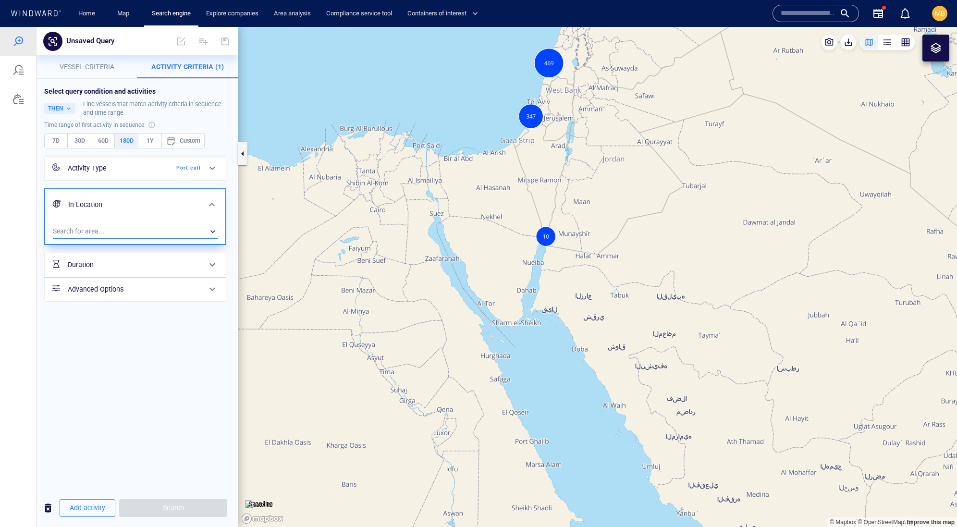
click at [157, 239] on div "​" at bounding box center [135, 231] width 165 height 14
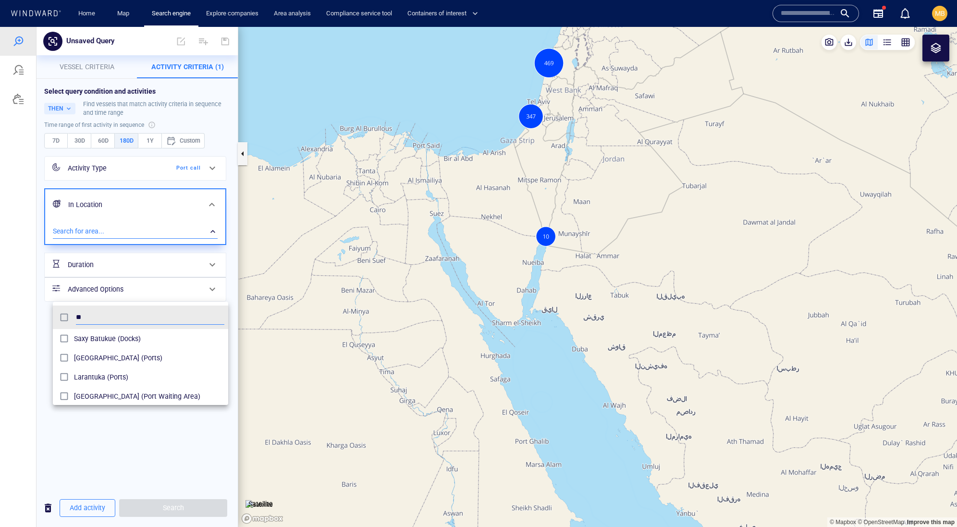
scroll to position [0, 0]
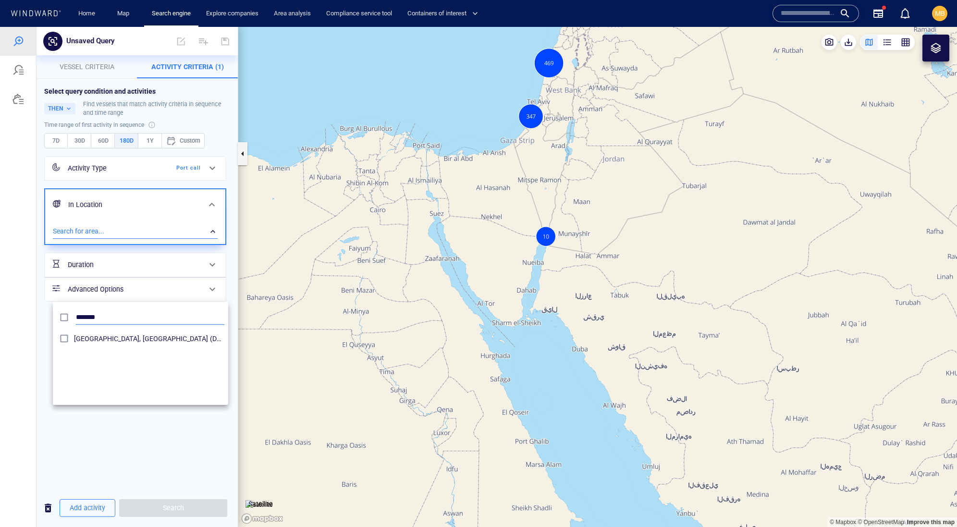
type input "******"
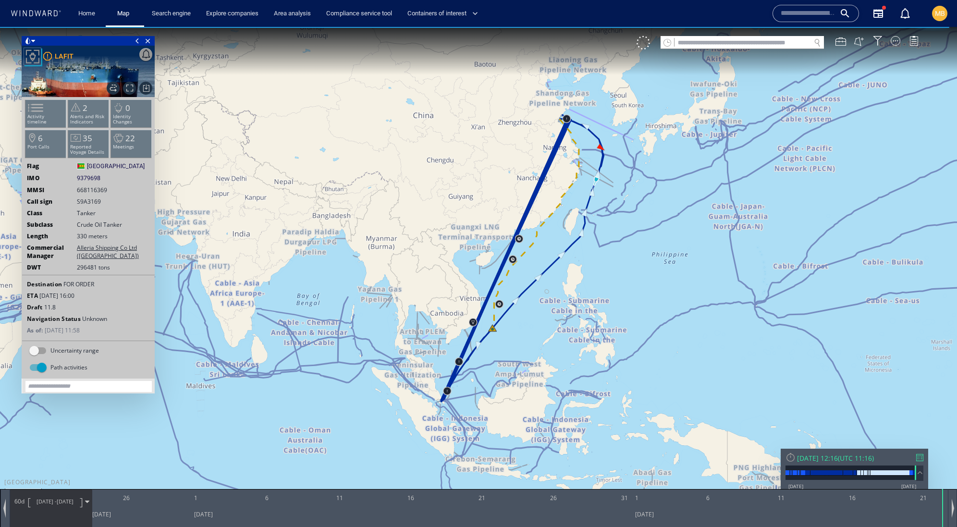
drag, startPoint x: 415, startPoint y: 321, endPoint x: 420, endPoint y: 232, distance: 90.0
click at [419, 233] on canvas "Map" at bounding box center [478, 272] width 957 height 491
